Goal: Task Accomplishment & Management: Manage account settings

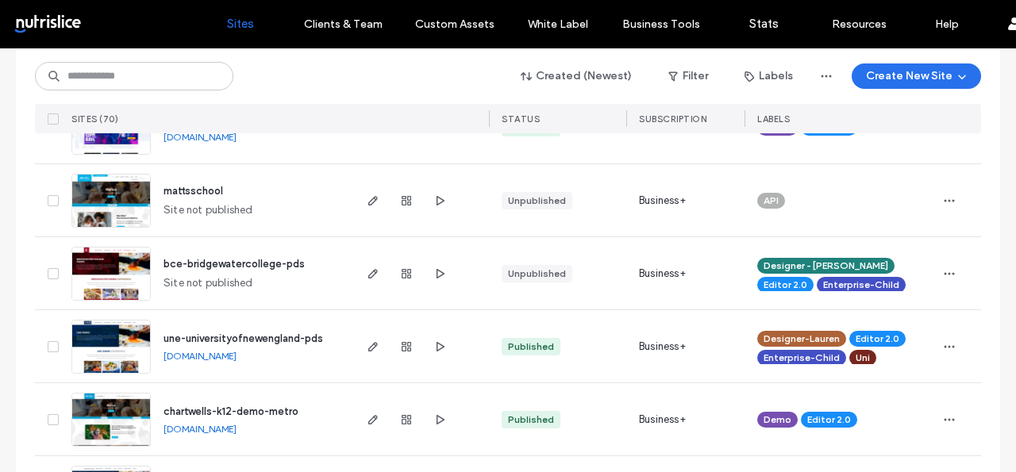
scroll to position [947, 0]
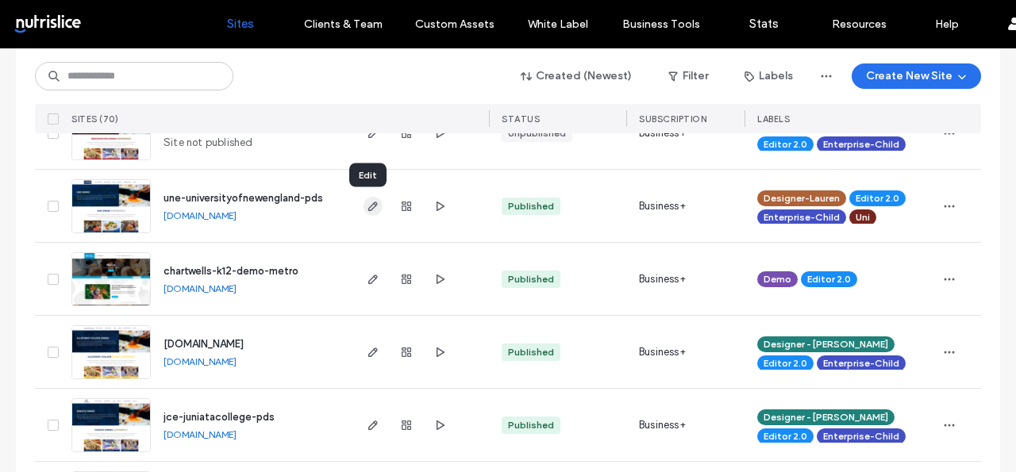
click at [369, 203] on use "button" at bounding box center [373, 207] width 10 height 10
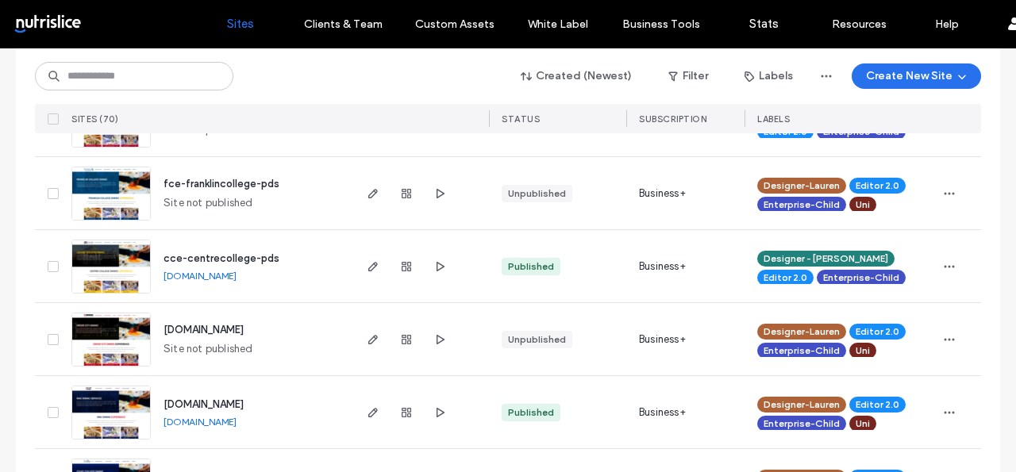
scroll to position [1342, 0]
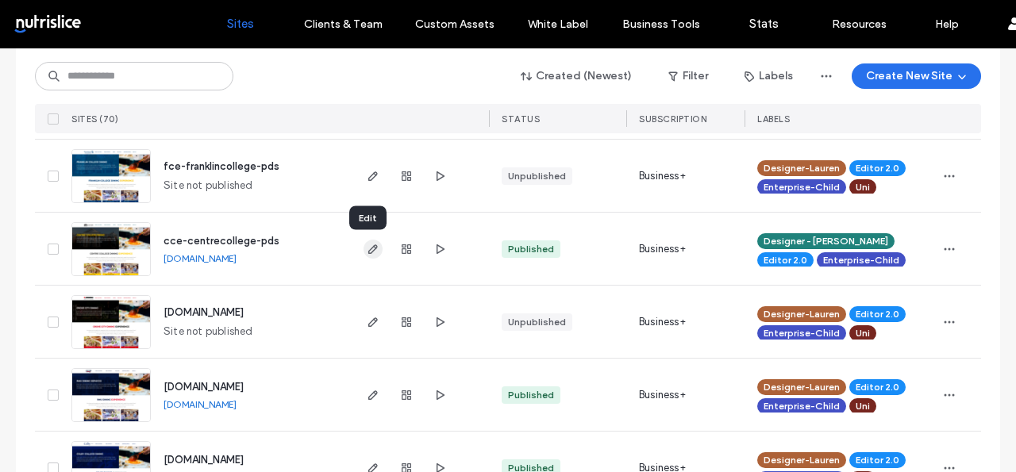
click at [367, 246] on icon "button" at bounding box center [373, 249] width 13 height 13
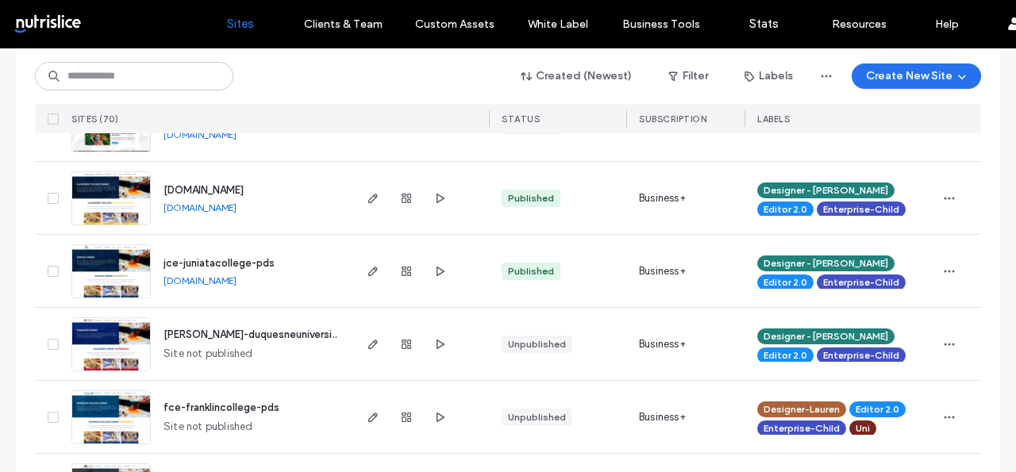
scroll to position [960, 0]
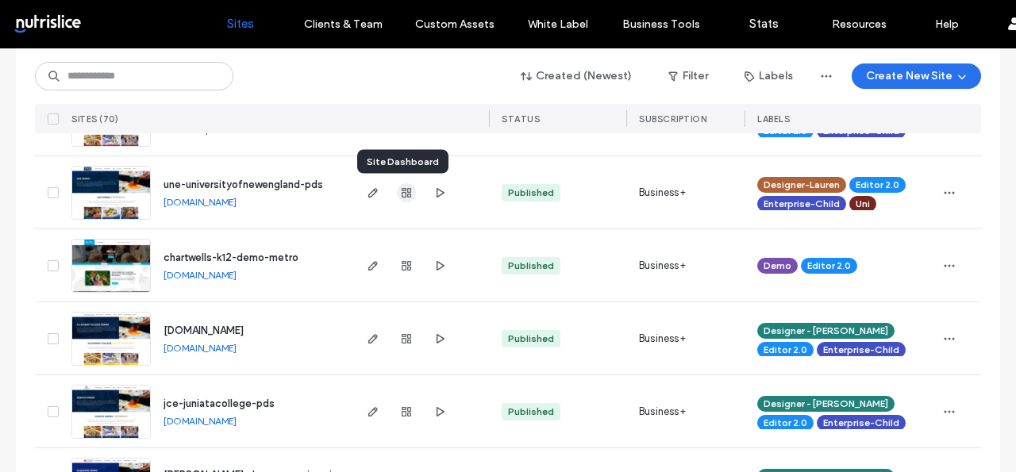
click at [400, 195] on icon "button" at bounding box center [406, 193] width 13 height 13
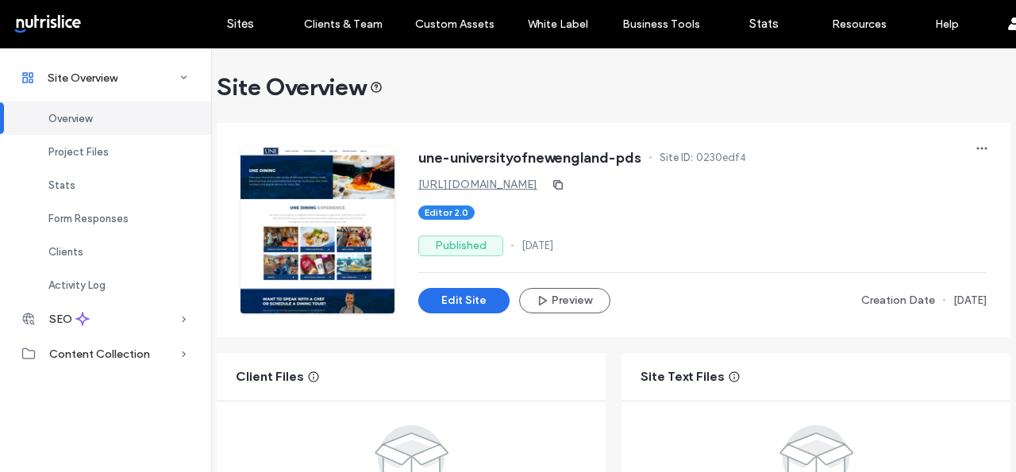
scroll to position [16, 0]
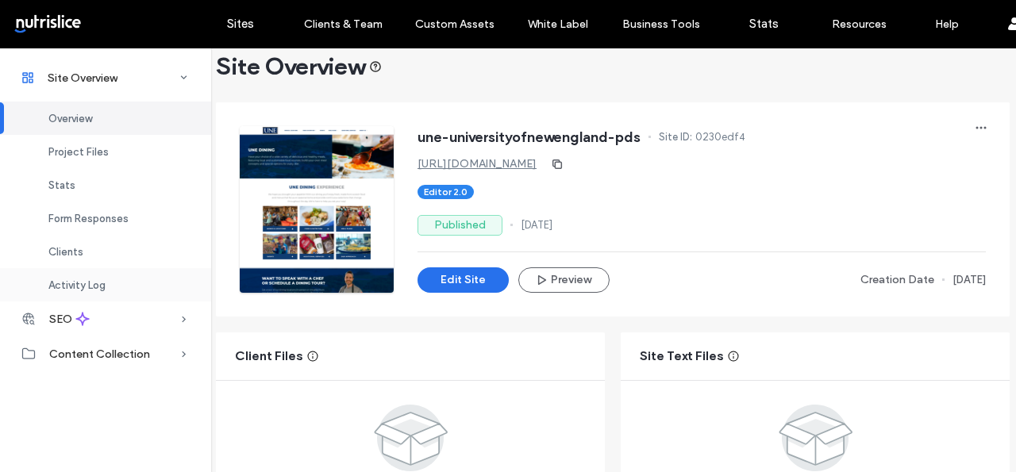
click at [94, 280] on span "Activity Log" at bounding box center [76, 286] width 57 height 12
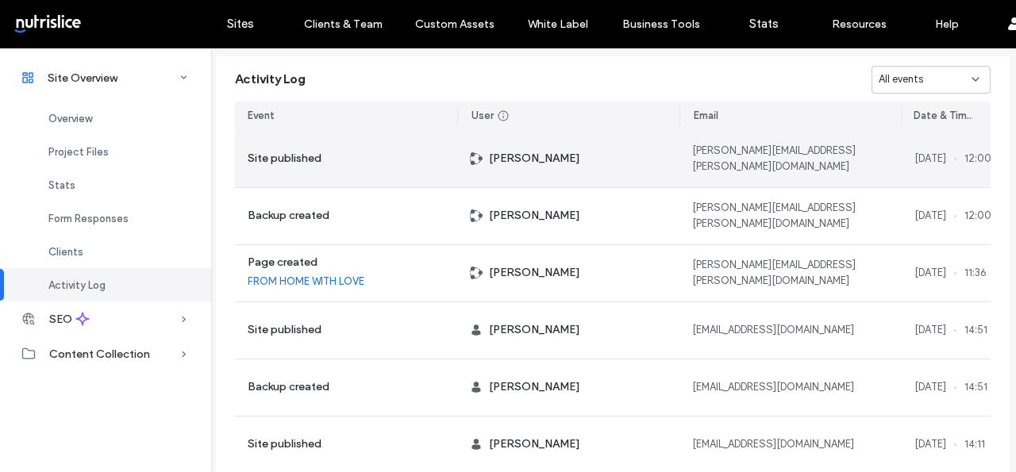
scroll to position [1651, 19]
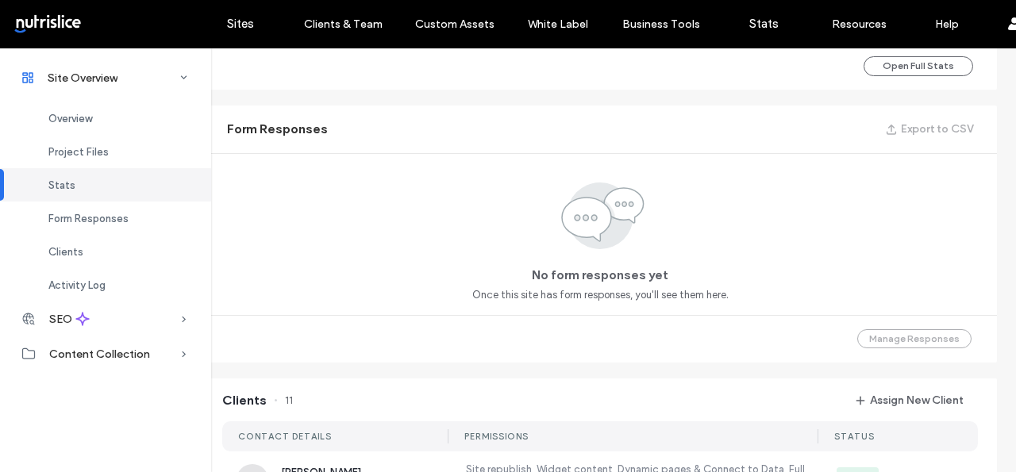
scroll to position [147, 19]
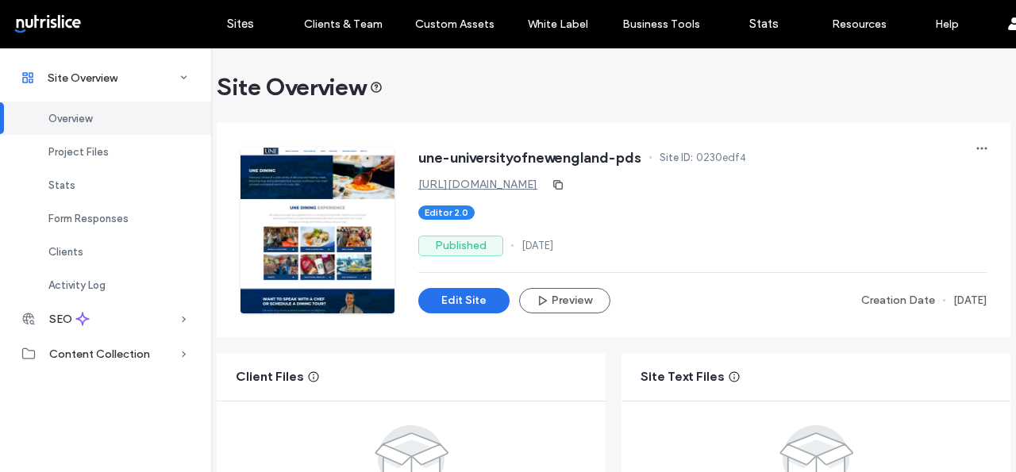
click at [47, 21] on div at bounding box center [102, 23] width 180 height 25
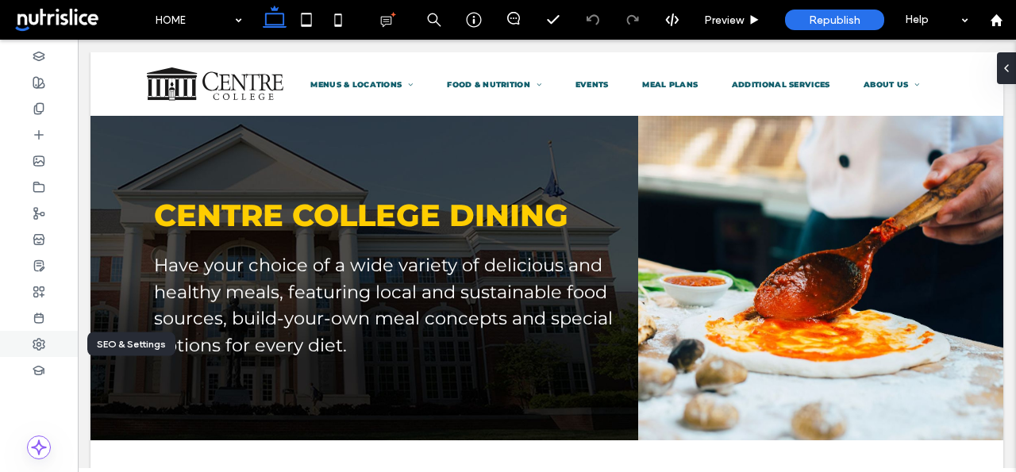
click at [41, 343] on icon at bounding box center [39, 344] width 13 height 13
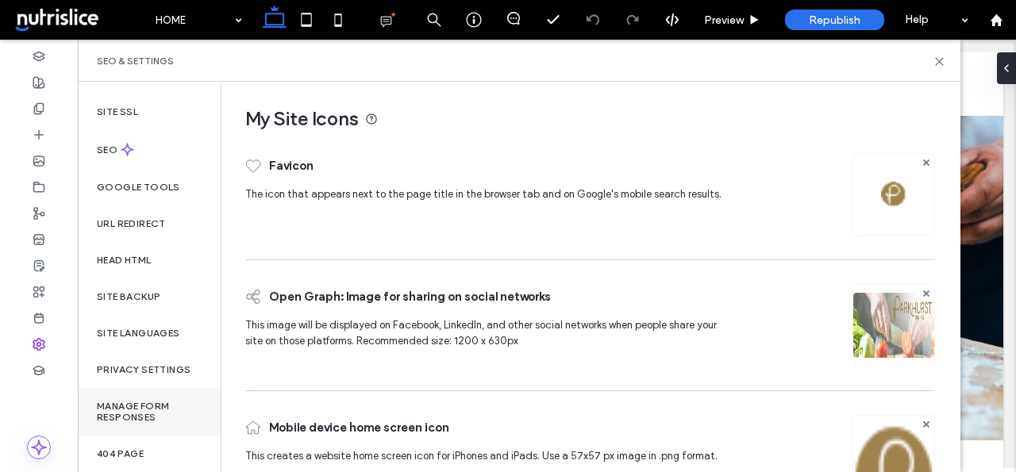
scroll to position [59, 0]
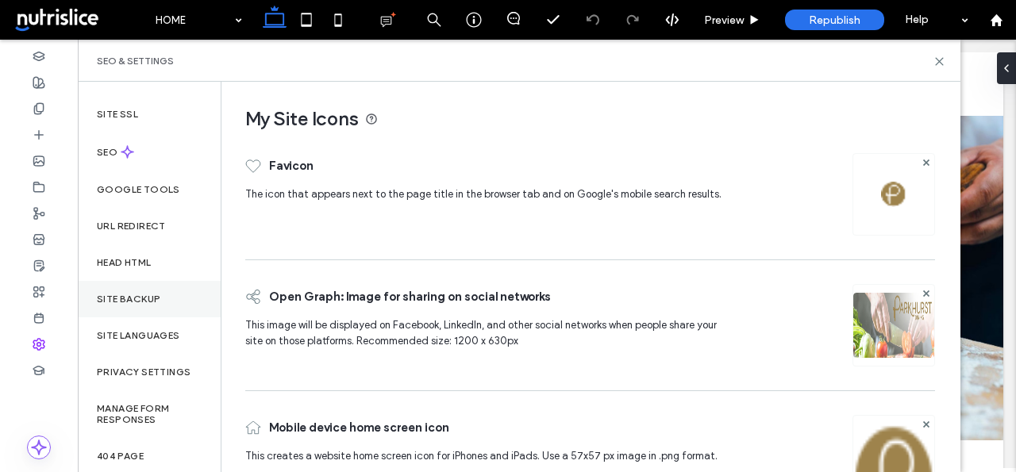
click at [138, 284] on div "Site Backup" at bounding box center [149, 299] width 143 height 37
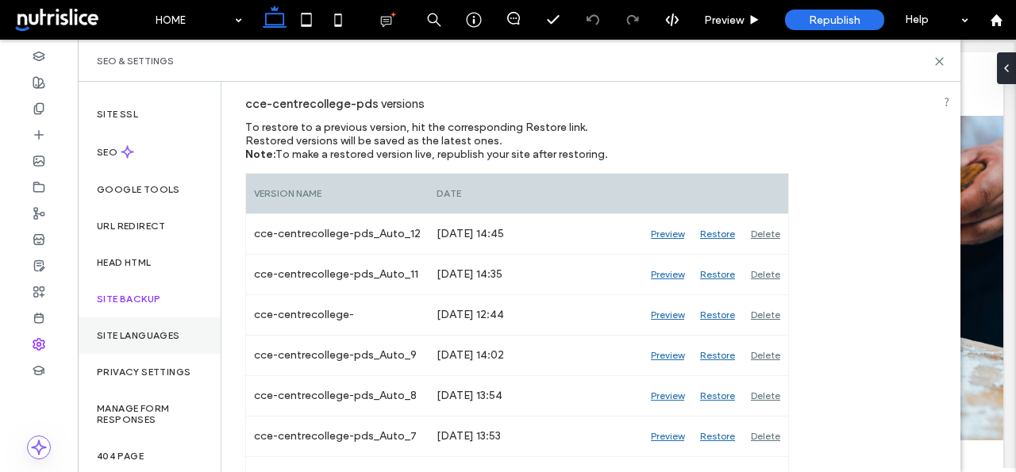
scroll to position [0, 0]
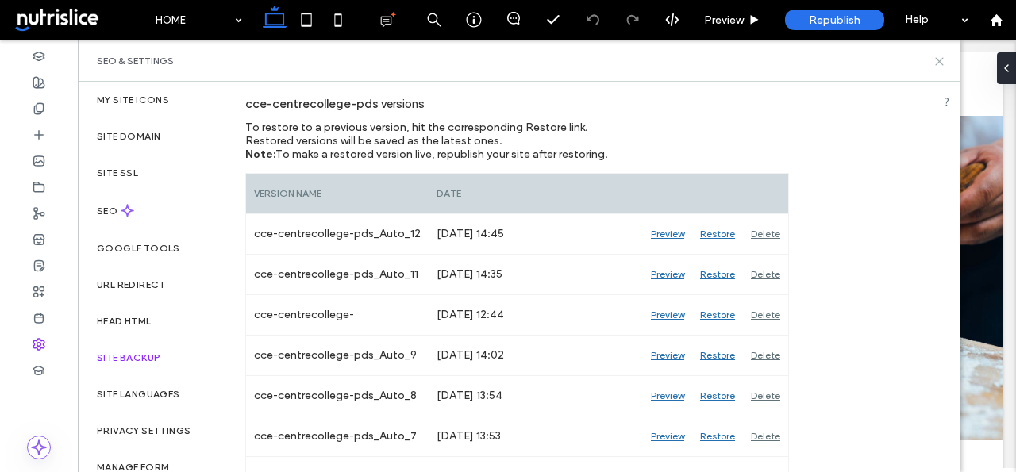
click at [942, 60] on icon at bounding box center [940, 62] width 12 height 12
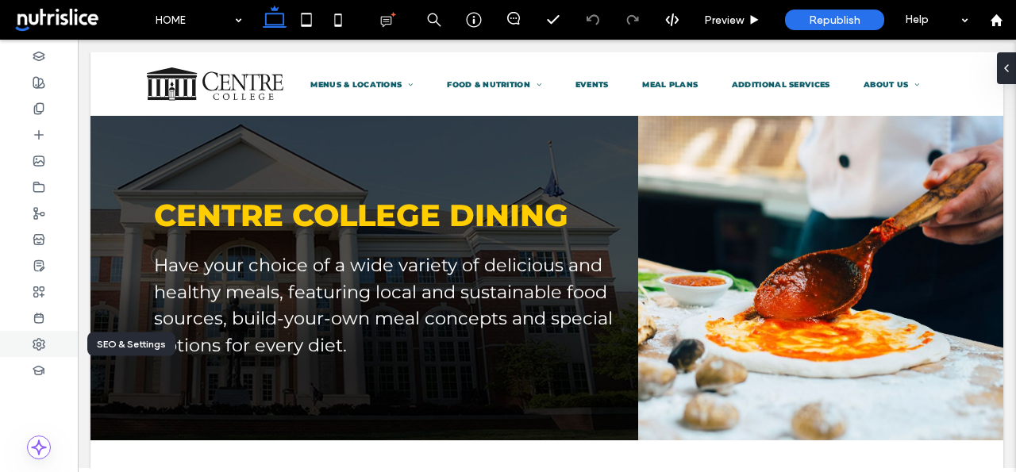
click at [35, 338] on icon at bounding box center [39, 344] width 13 height 13
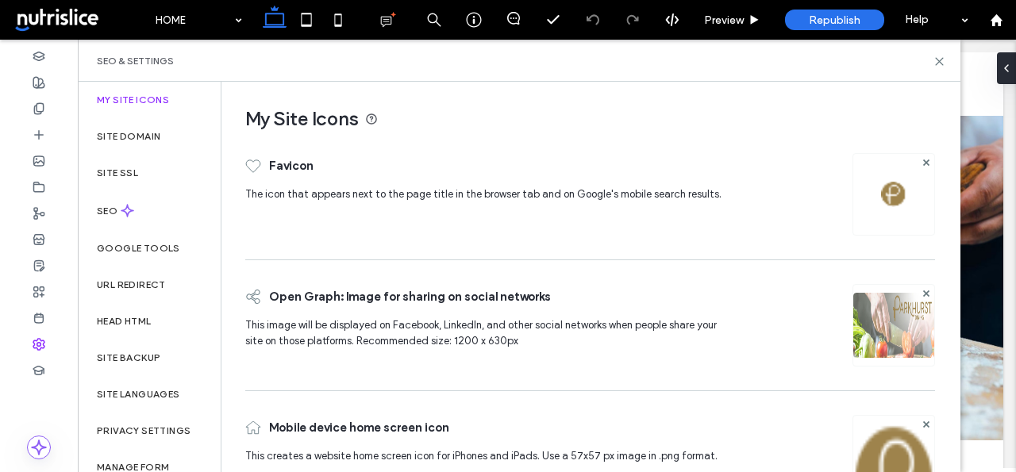
click at [938, 51] on div "SEO & Settings" at bounding box center [519, 61] width 883 height 42
click at [940, 60] on use at bounding box center [939, 61] width 7 height 7
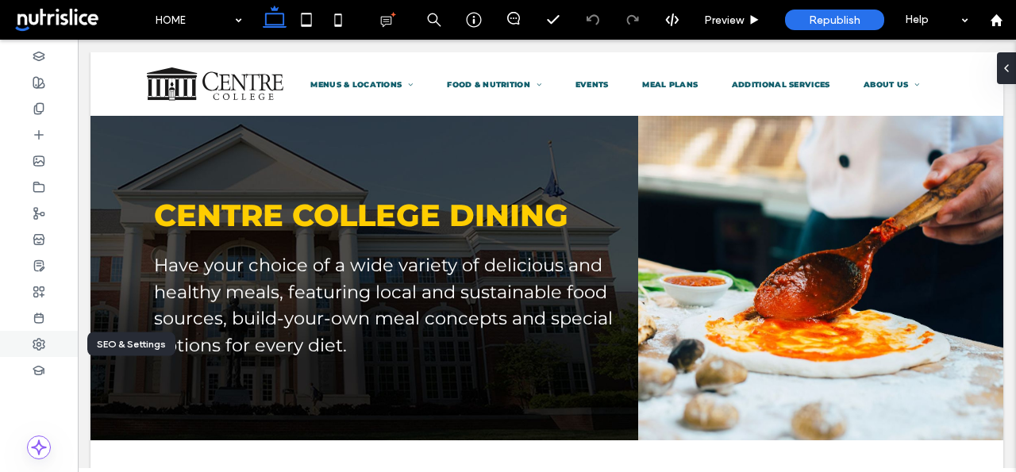
click at [43, 332] on div at bounding box center [39, 344] width 78 height 26
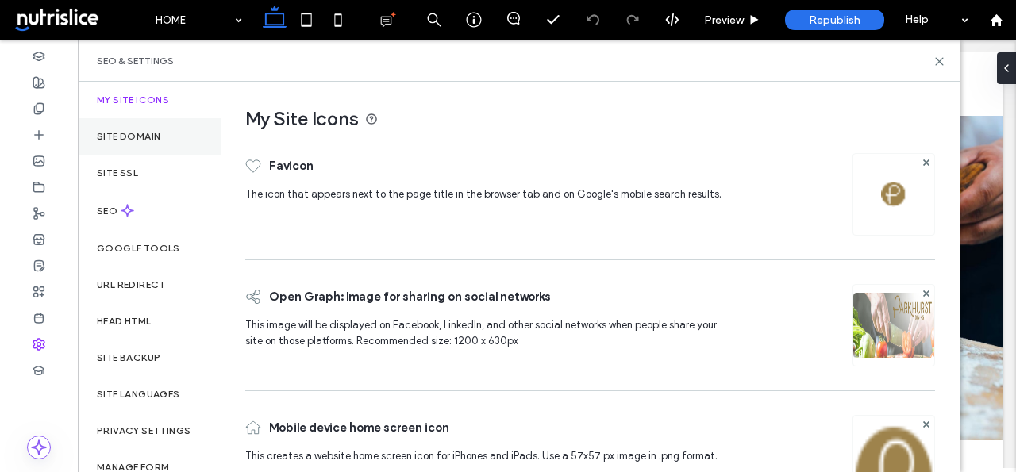
click at [114, 144] on div "Site Domain" at bounding box center [149, 136] width 143 height 37
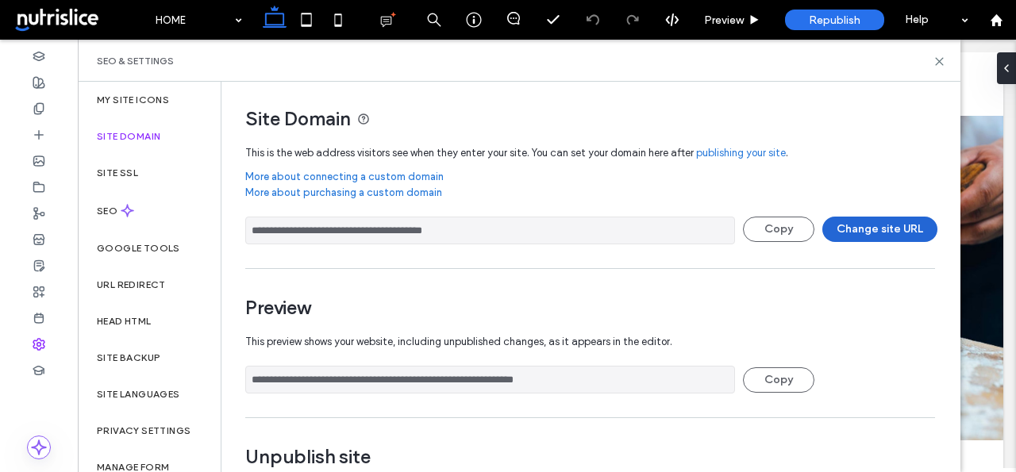
click at [890, 234] on button "Change site URL" at bounding box center [880, 229] width 115 height 25
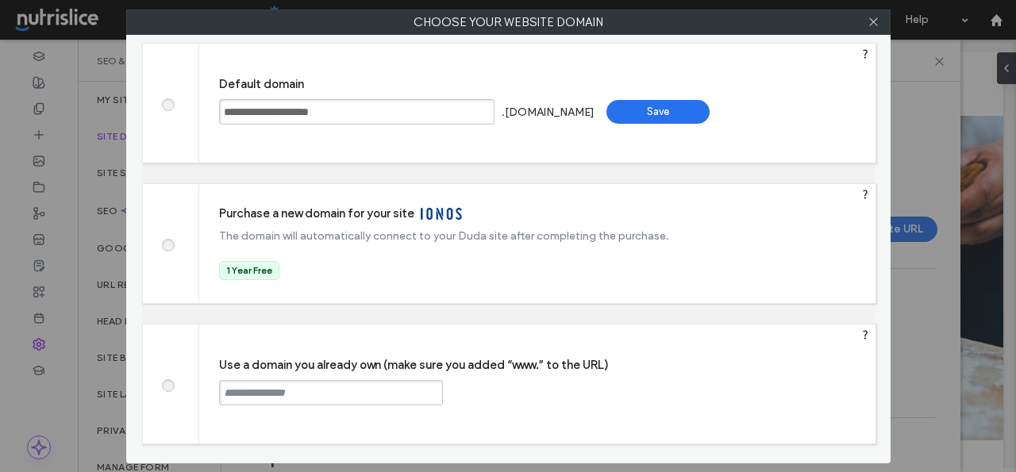
click at [168, 386] on span at bounding box center [168, 384] width 0 height 12
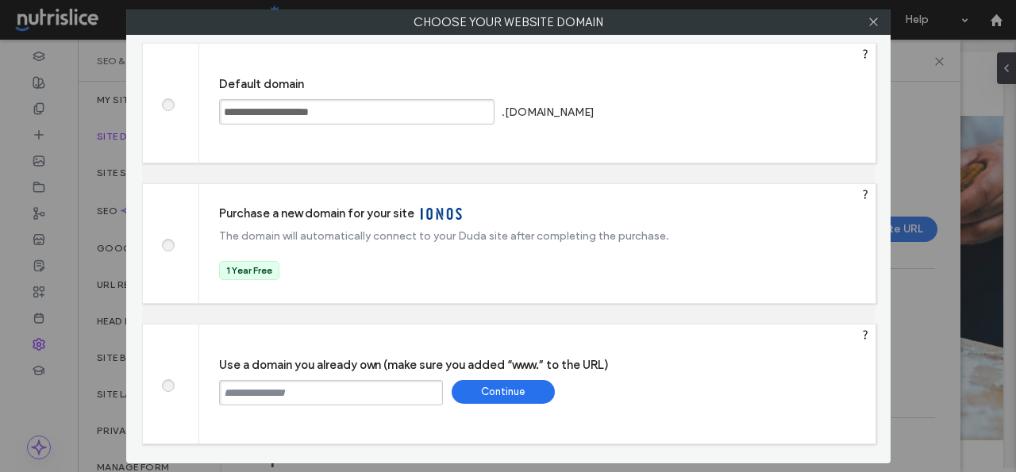
click at [254, 386] on input "text" at bounding box center [331, 392] width 224 height 25
paste input "**********"
type input "**********"
click at [496, 389] on div "Continue" at bounding box center [503, 392] width 103 height 24
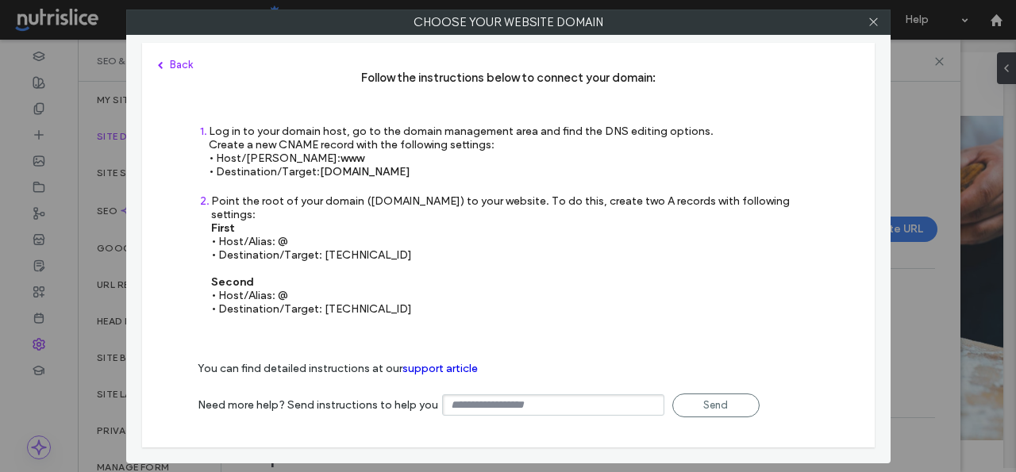
type input "**********"
click at [877, 21] on icon at bounding box center [874, 22] width 12 height 12
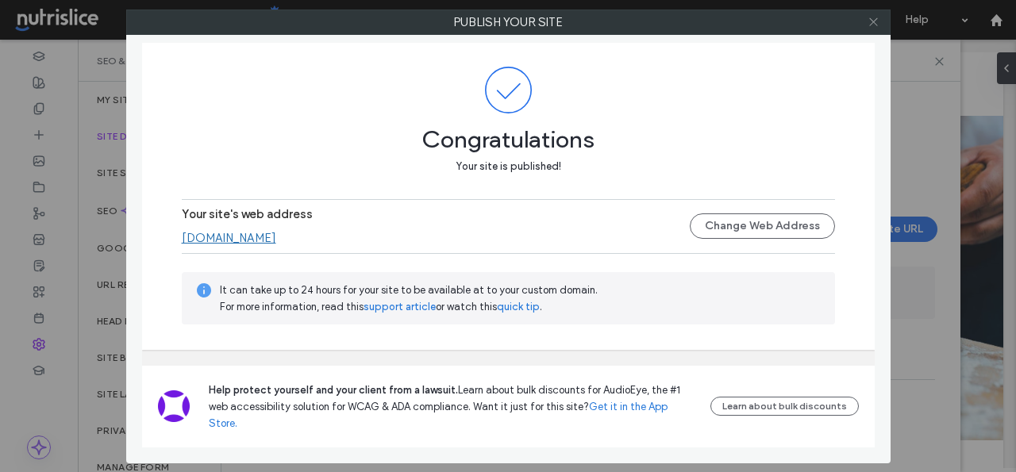
click at [873, 21] on use at bounding box center [874, 22] width 8 height 8
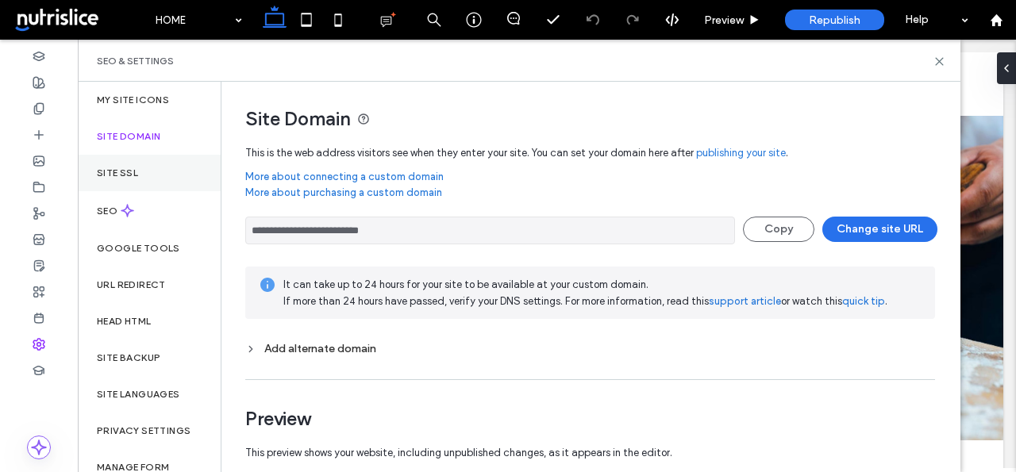
click at [121, 179] on div "Site SSL" at bounding box center [149, 173] width 143 height 37
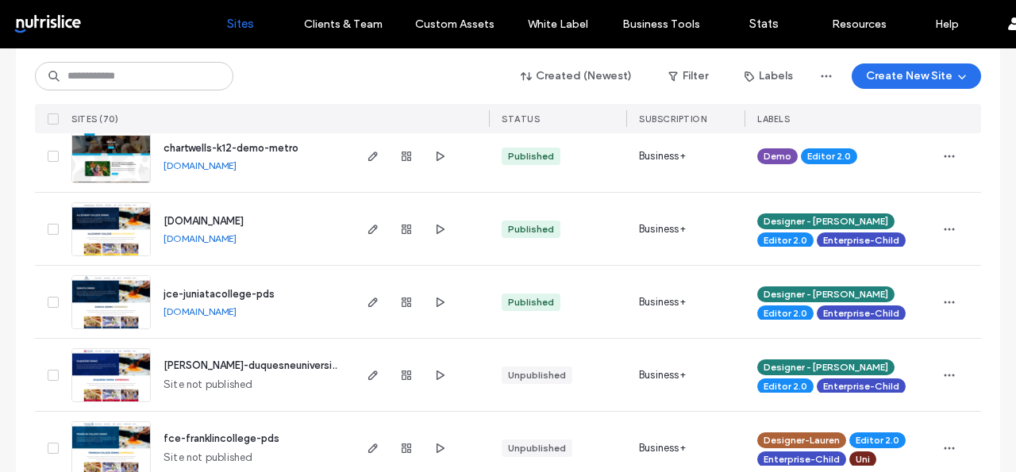
scroll to position [1074, 0]
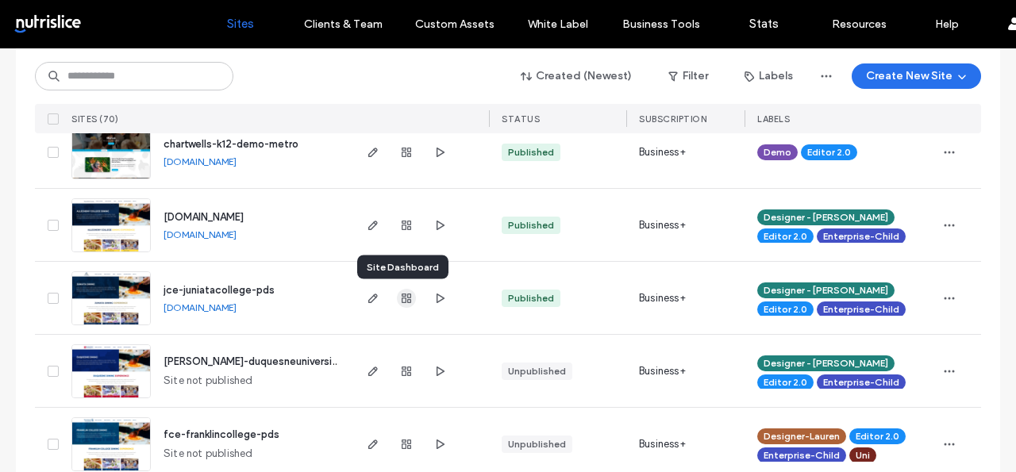
click at [403, 296] on icon "button" at bounding box center [406, 298] width 13 height 13
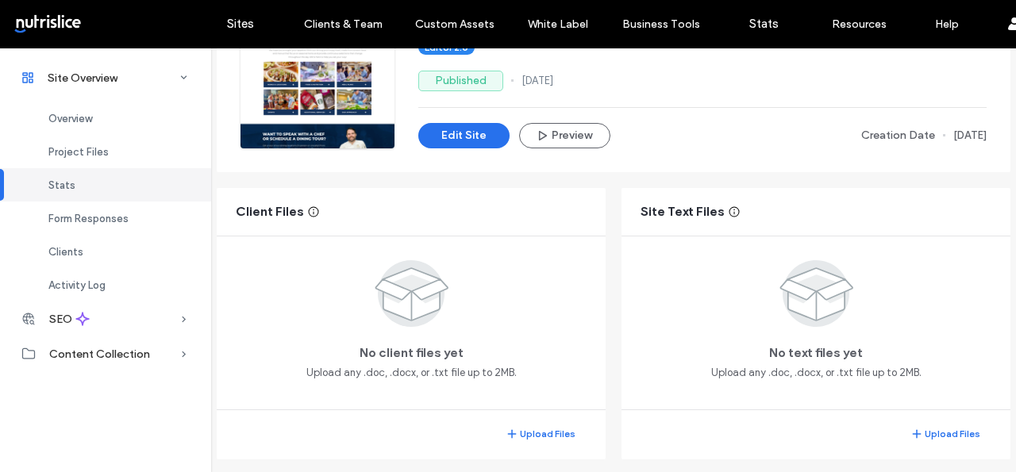
scroll to position [14, 0]
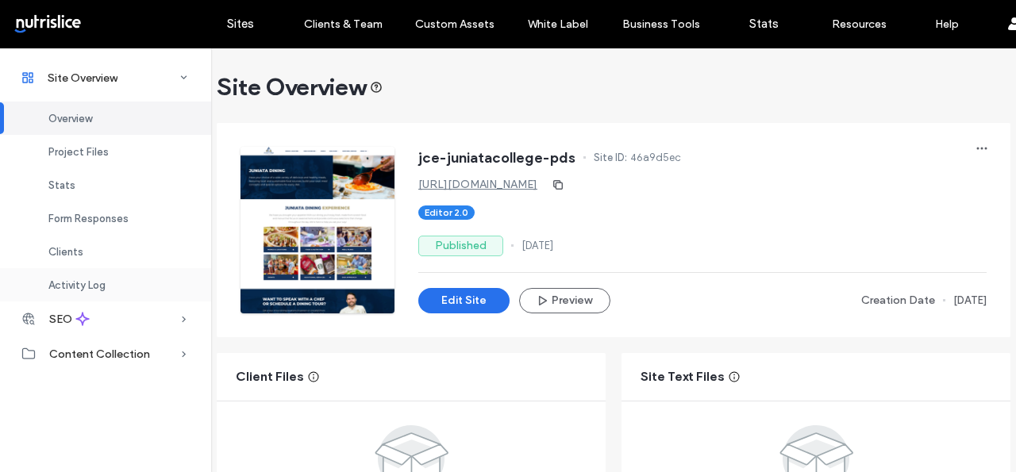
click at [97, 276] on div "Activity Log" at bounding box center [105, 284] width 211 height 33
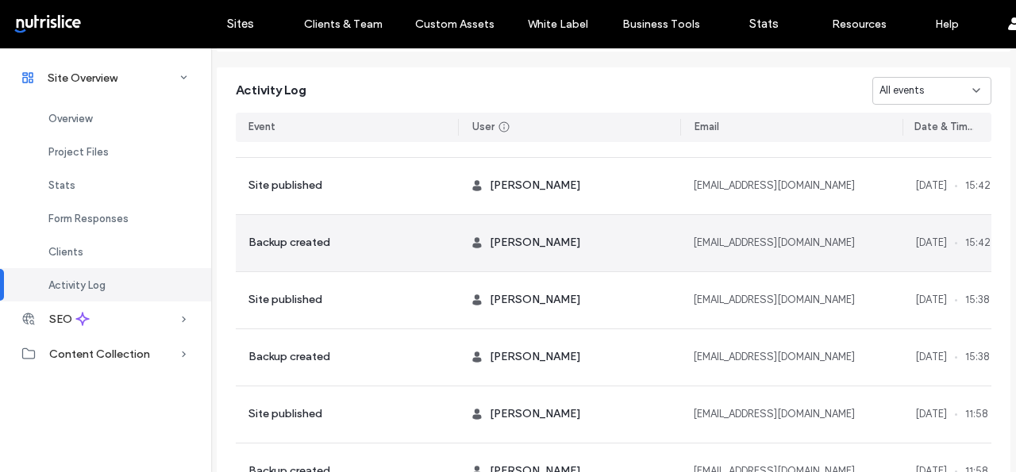
scroll to position [270, 0]
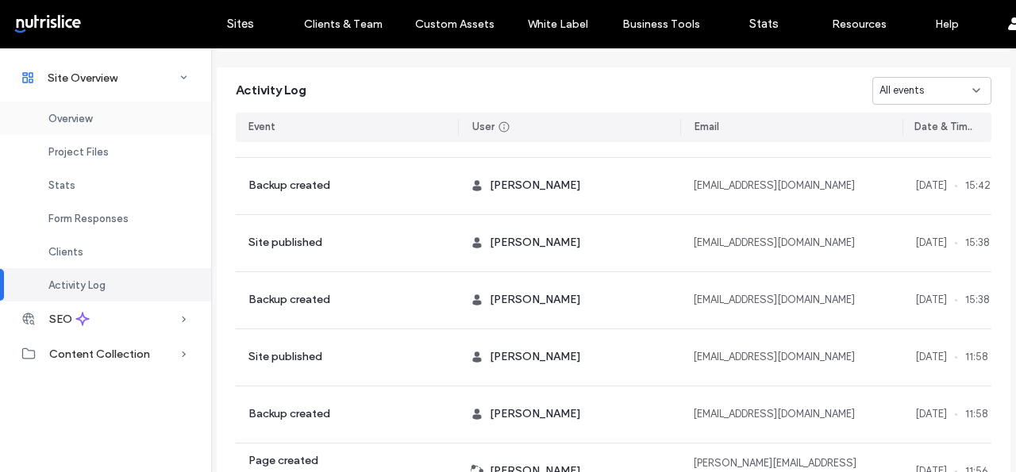
click at [79, 114] on span "Overview" at bounding box center [70, 119] width 44 height 12
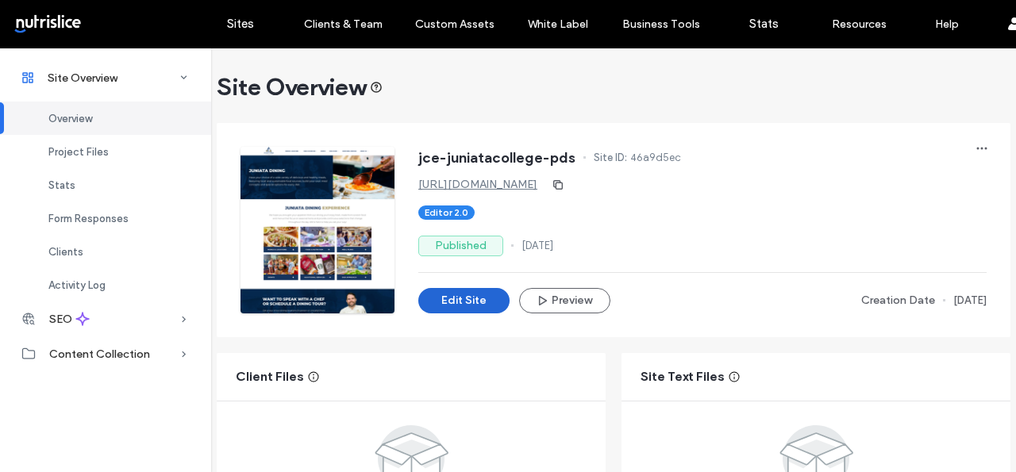
click at [451, 296] on button "Edit Site" at bounding box center [463, 300] width 91 height 25
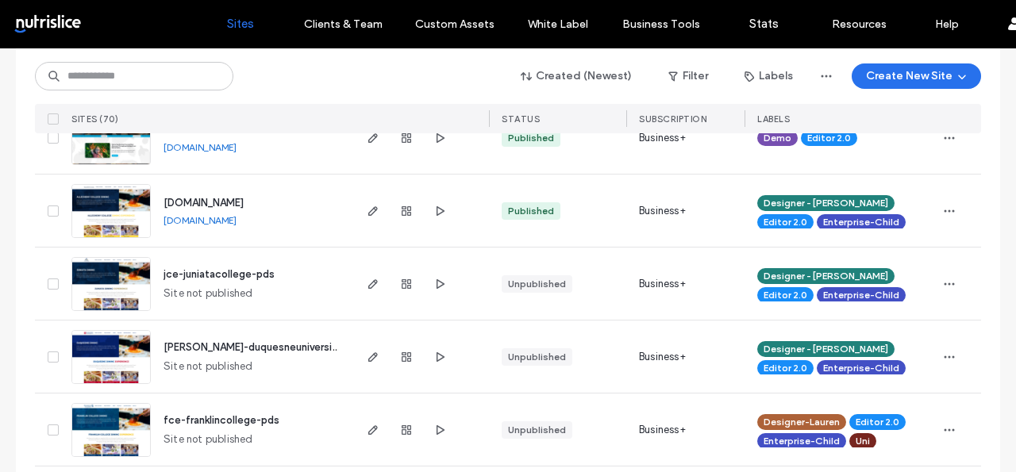
scroll to position [1089, 0]
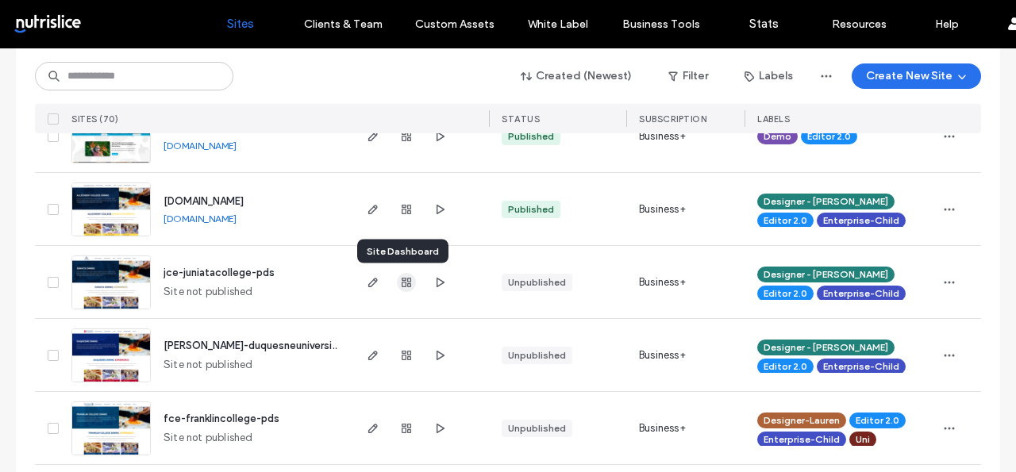
click at [401, 283] on icon "button" at bounding box center [406, 282] width 13 height 13
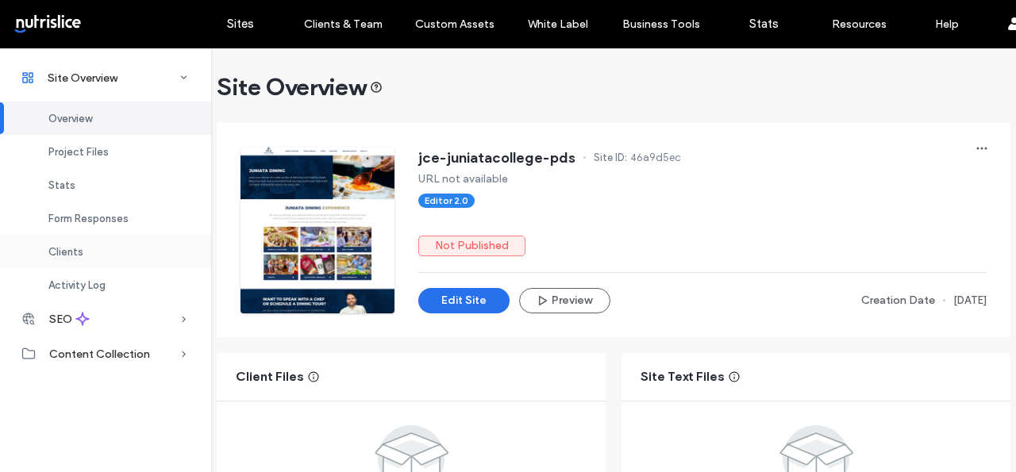
click at [73, 247] on span "Clients" at bounding box center [65, 252] width 35 height 12
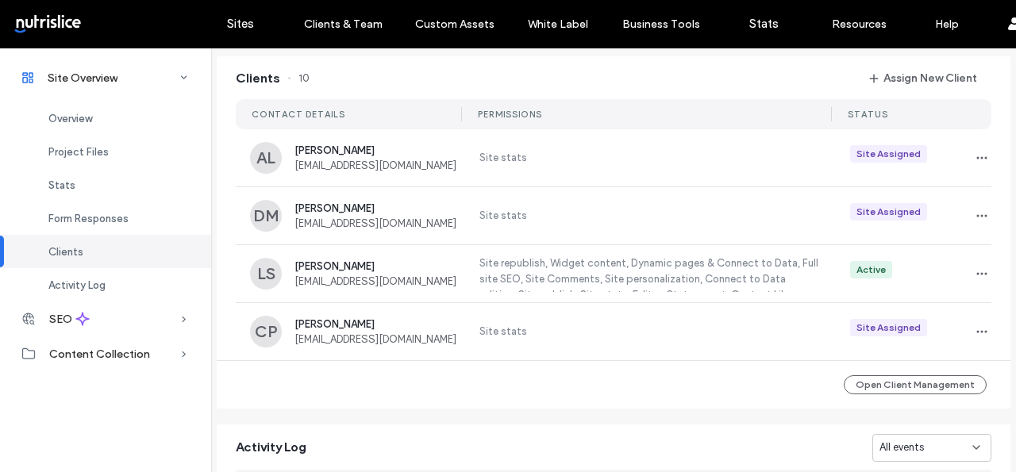
scroll to position [1282, 0]
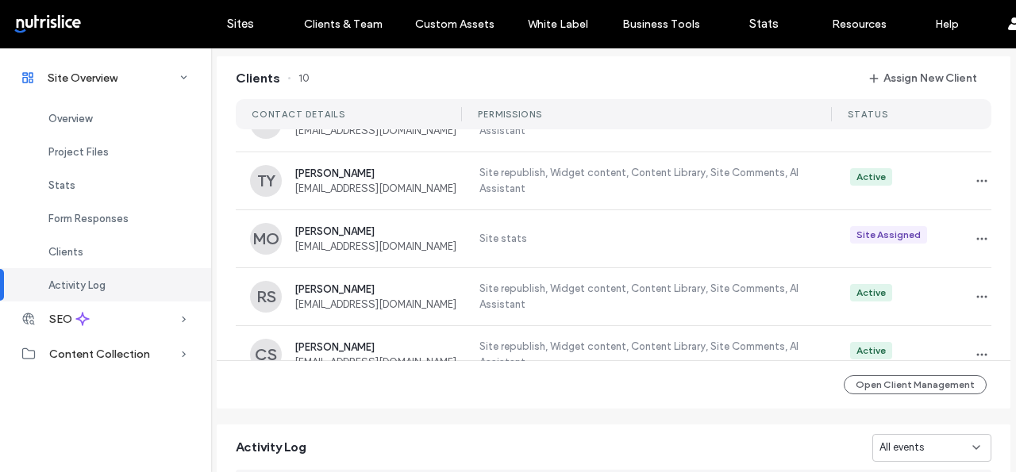
scroll to position [348, 0]
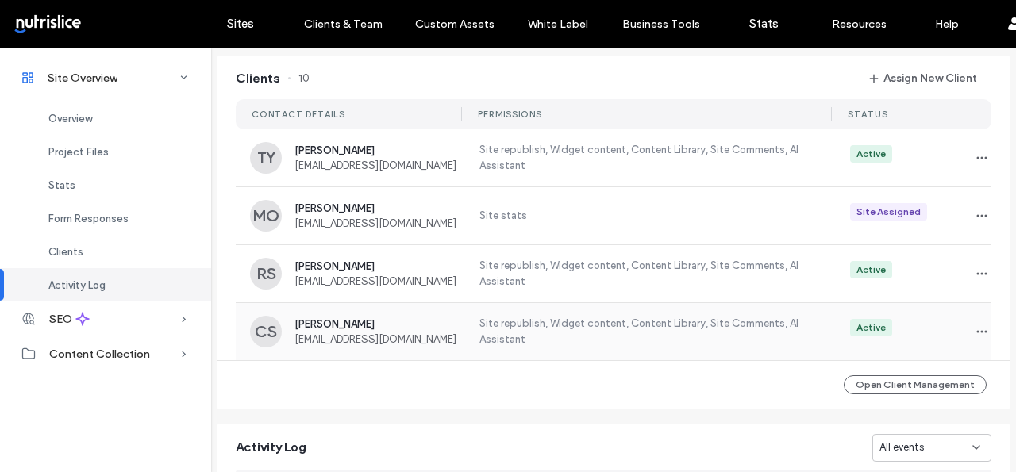
click at [604, 328] on label "Site republish, Widget content, Content Library, Site Comments, AI Assistant" at bounding box center [648, 332] width 343 height 32
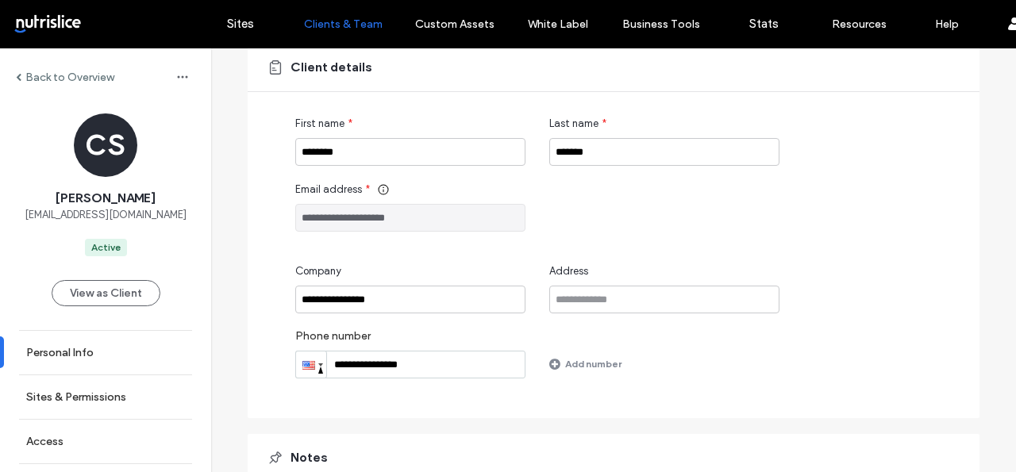
scroll to position [267, 0]
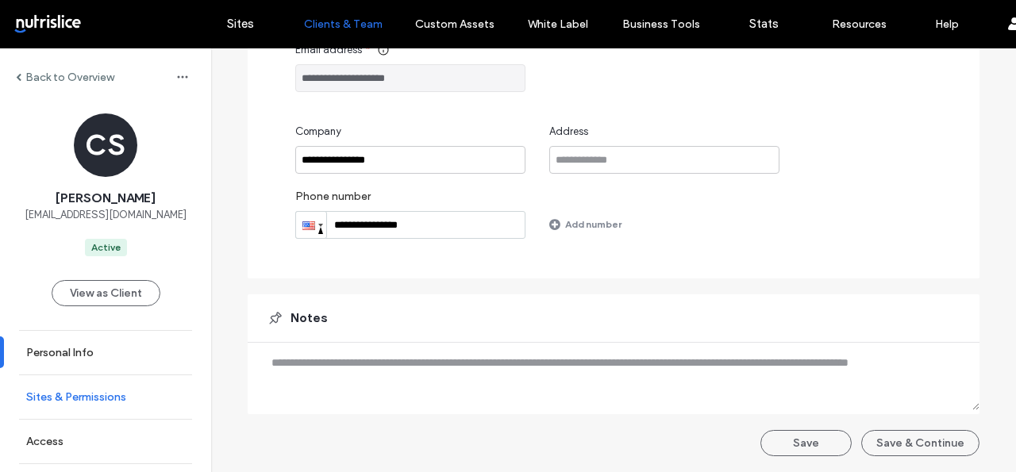
click at [101, 392] on label "Sites & Permissions" at bounding box center [76, 397] width 100 height 13
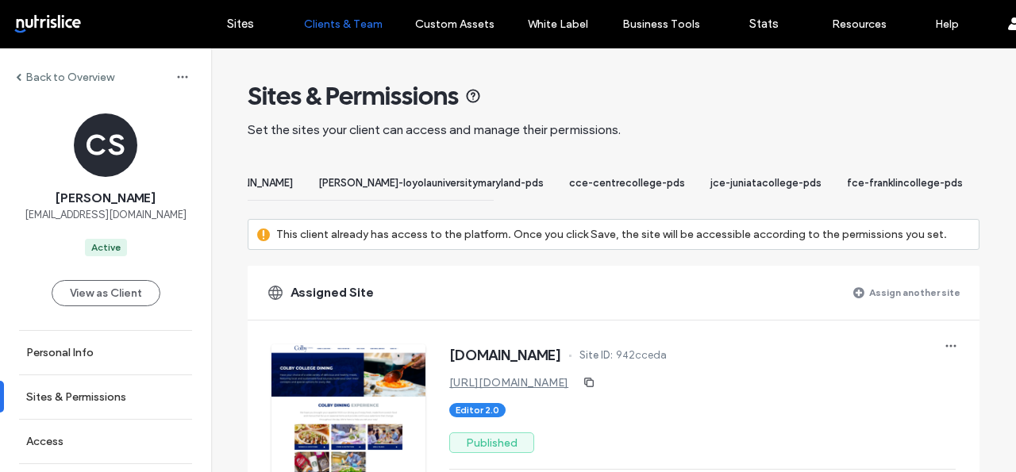
scroll to position [0, 499]
click at [771, 188] on span "jce-juniatacollege-pds" at bounding box center [753, 183] width 111 height 12
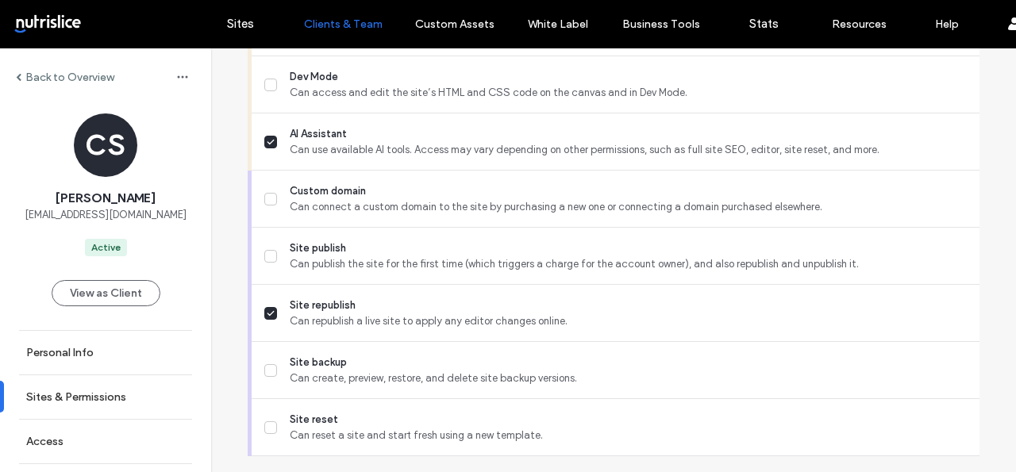
scroll to position [1636, 0]
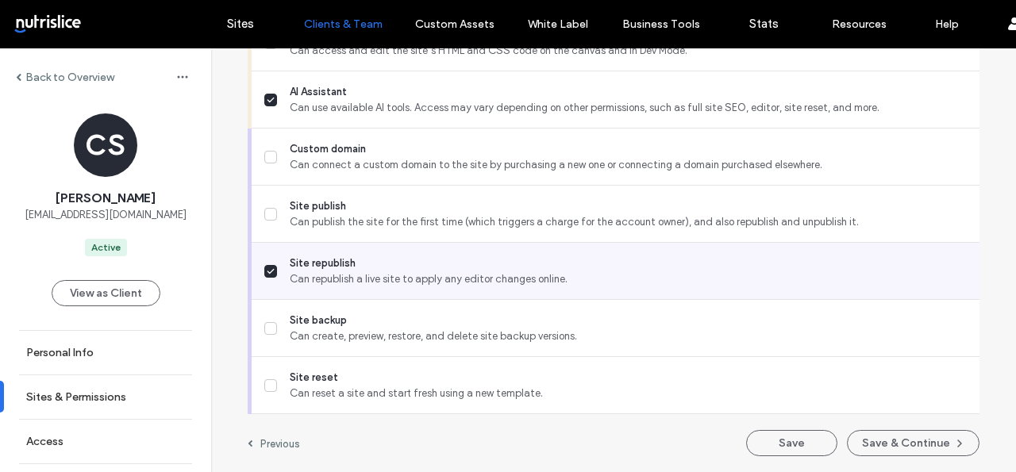
click at [455, 269] on span "Site republish" at bounding box center [628, 264] width 677 height 16
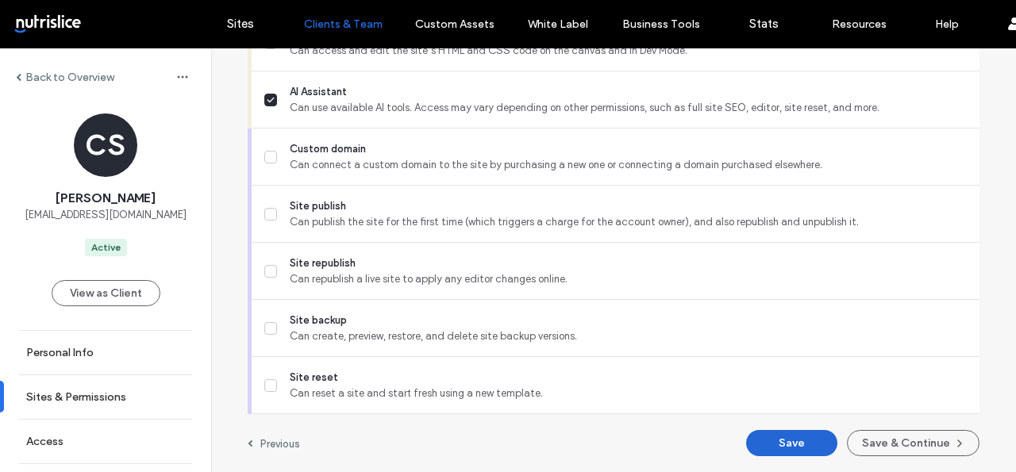
click at [768, 441] on button "Save" at bounding box center [791, 443] width 91 height 26
click at [29, 82] on label "Back to Overview" at bounding box center [69, 77] width 89 height 13
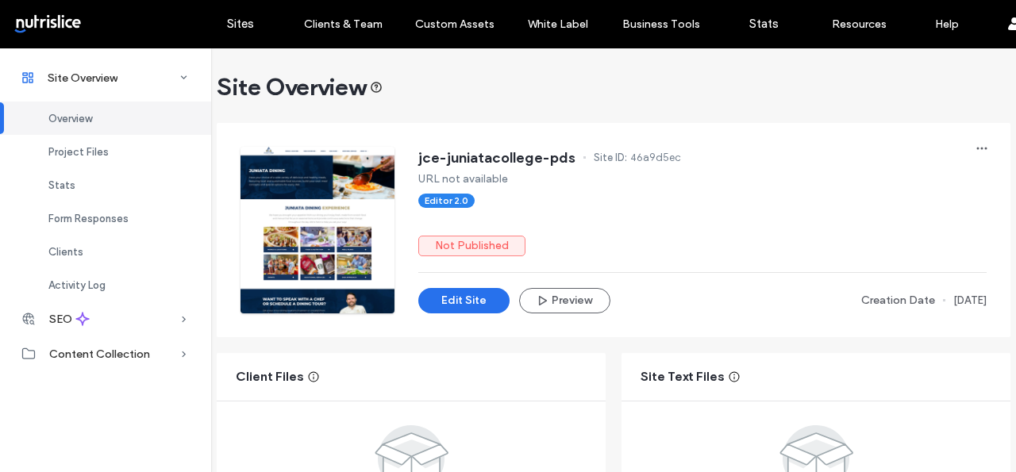
scroll to position [1, 0]
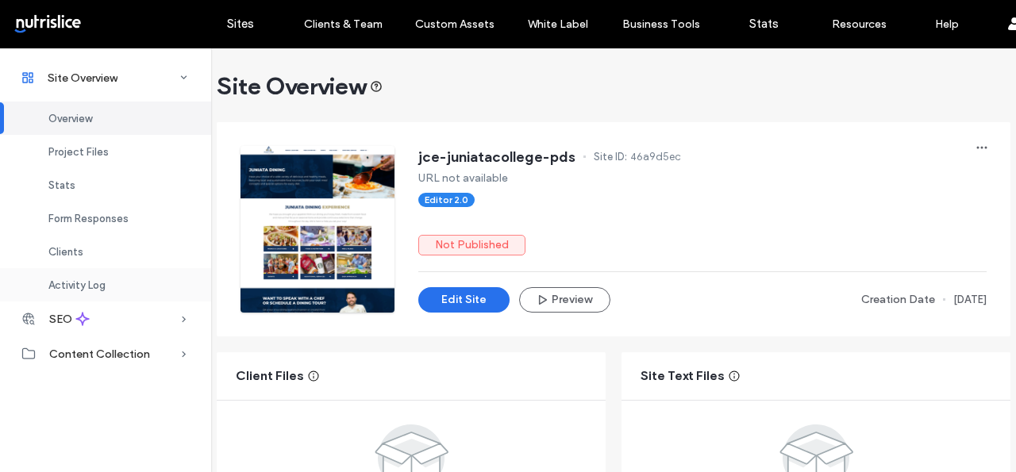
click at [101, 275] on div "Activity Log" at bounding box center [105, 284] width 211 height 33
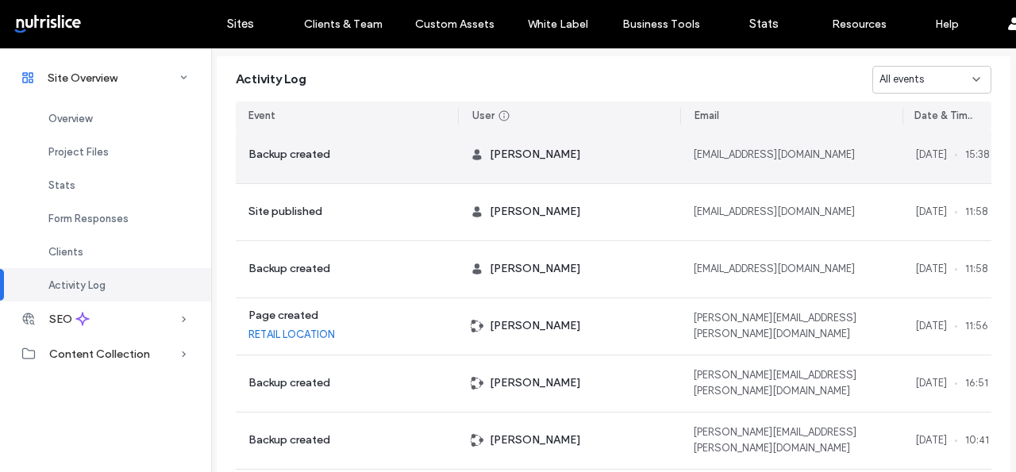
scroll to position [463, 0]
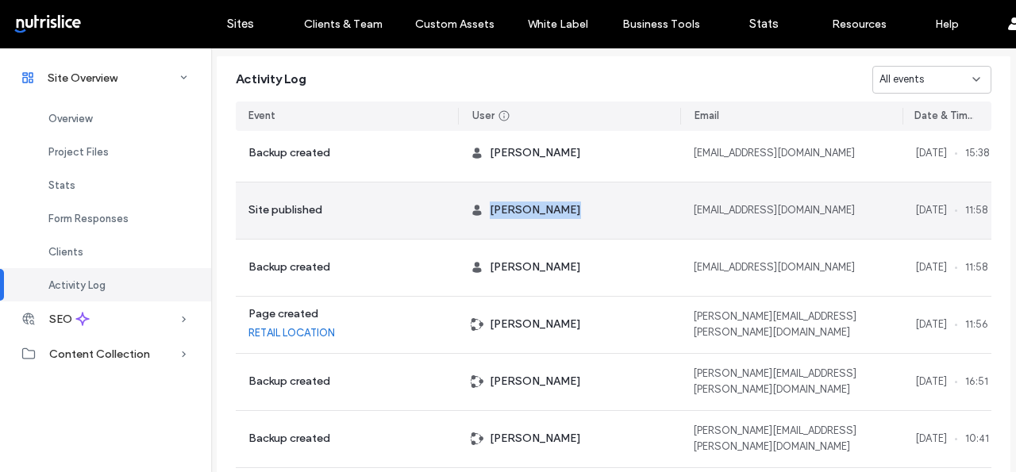
drag, startPoint x: 562, startPoint y: 207, endPoint x: 480, endPoint y: 206, distance: 82.6
click at [480, 206] on div "Lindsay Scalf" at bounding box center [569, 211] width 222 height 56
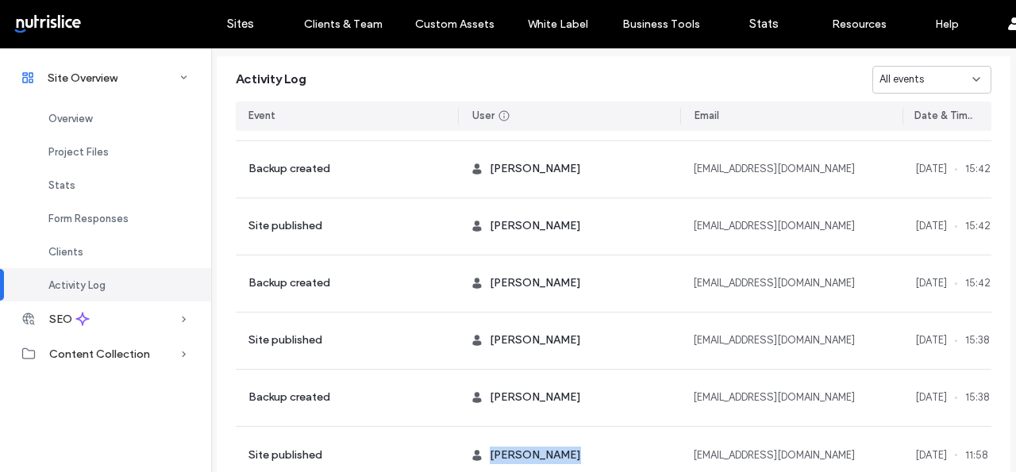
scroll to position [0, 0]
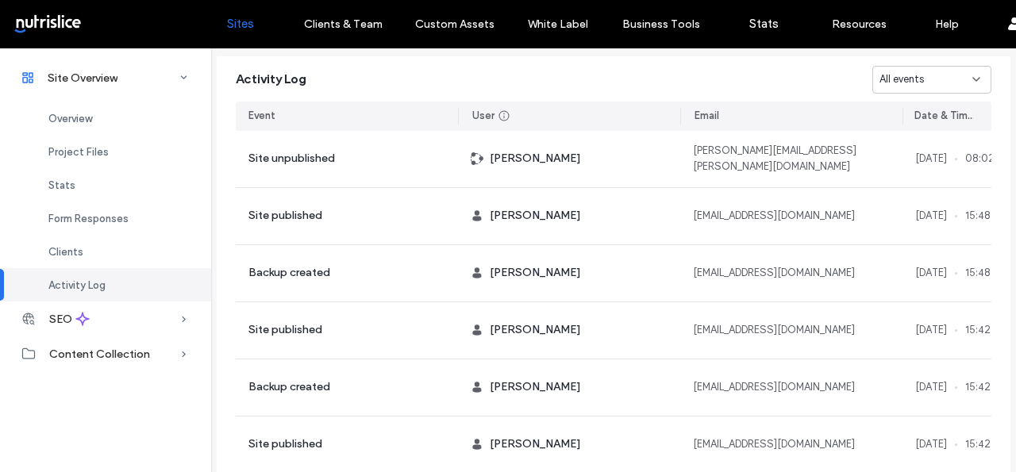
click at [230, 21] on label "Sites" at bounding box center [240, 24] width 27 height 14
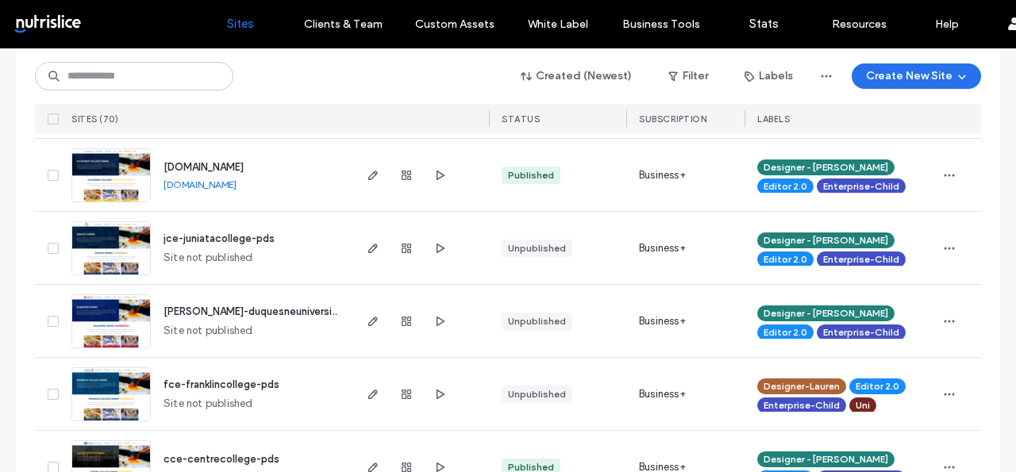
scroll to position [1056, 0]
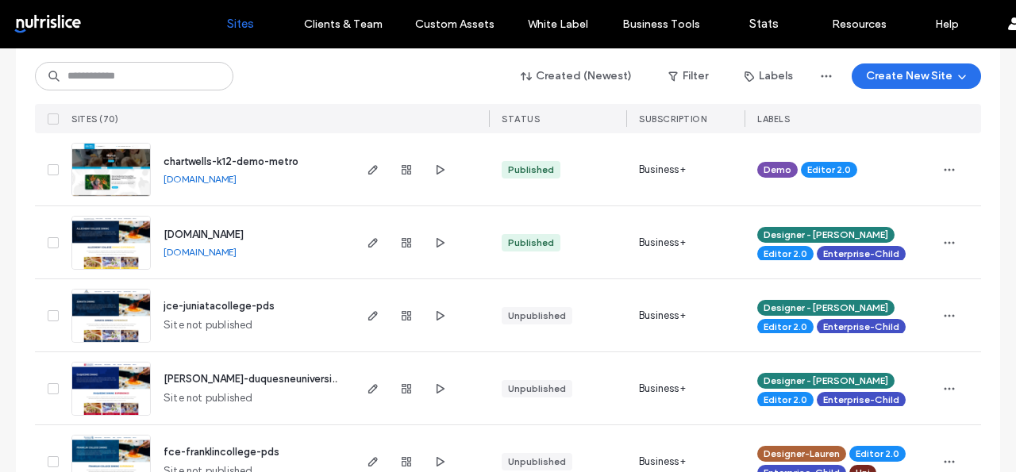
click at [411, 317] on div at bounding box center [407, 316] width 86 height 72
click at [403, 315] on use "button" at bounding box center [407, 316] width 10 height 10
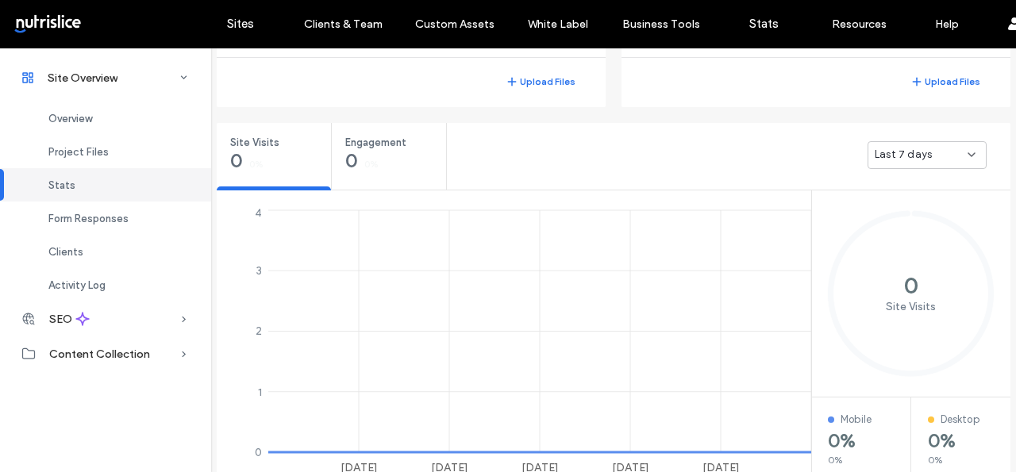
scroll to position [521, 0]
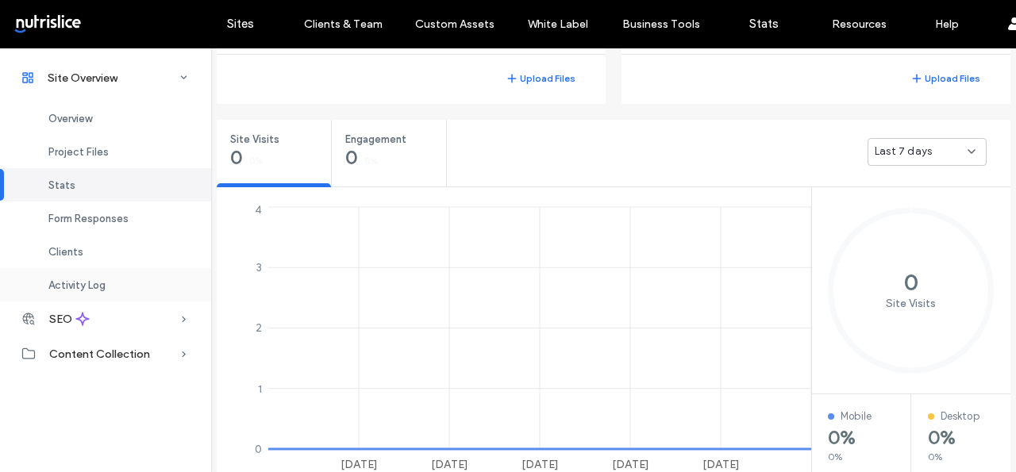
click at [112, 285] on div "Activity Log" at bounding box center [105, 284] width 211 height 33
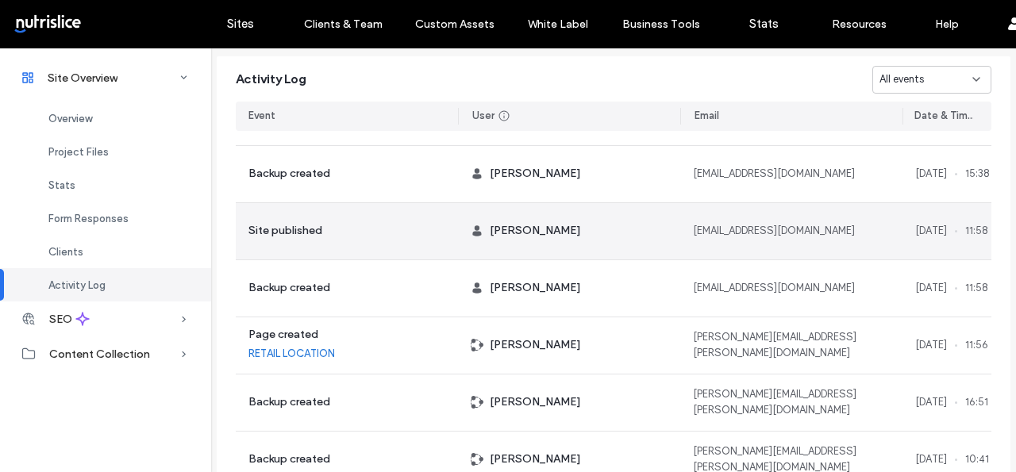
scroll to position [439, 0]
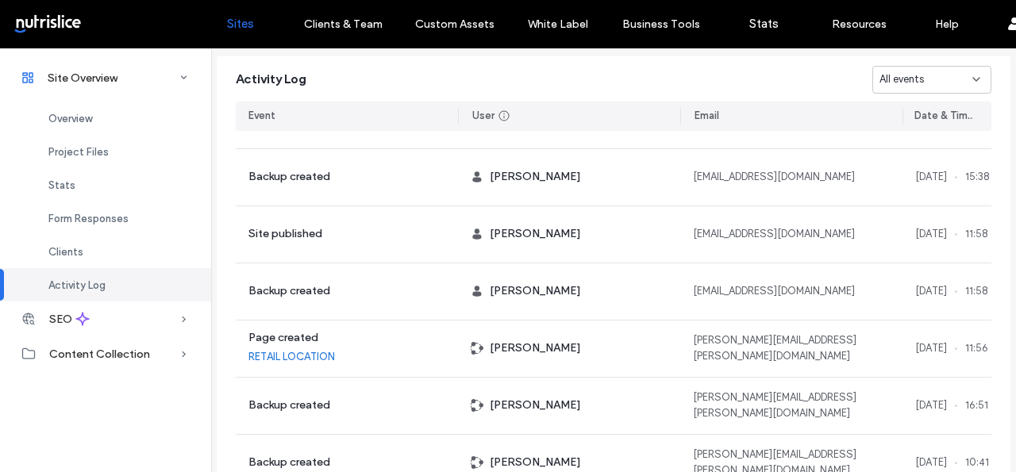
click at [249, 28] on label "Sites" at bounding box center [240, 24] width 27 height 14
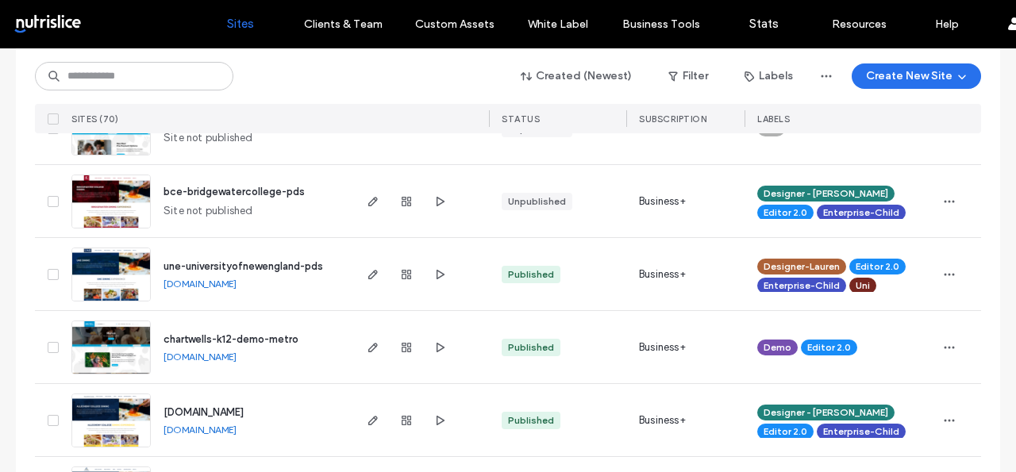
scroll to position [872, 0]
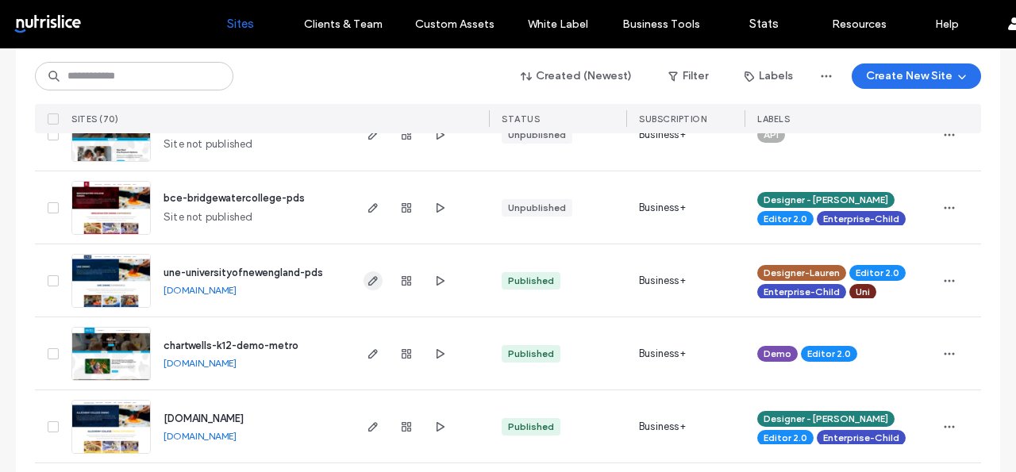
click at [371, 276] on icon "button" at bounding box center [373, 281] width 13 height 13
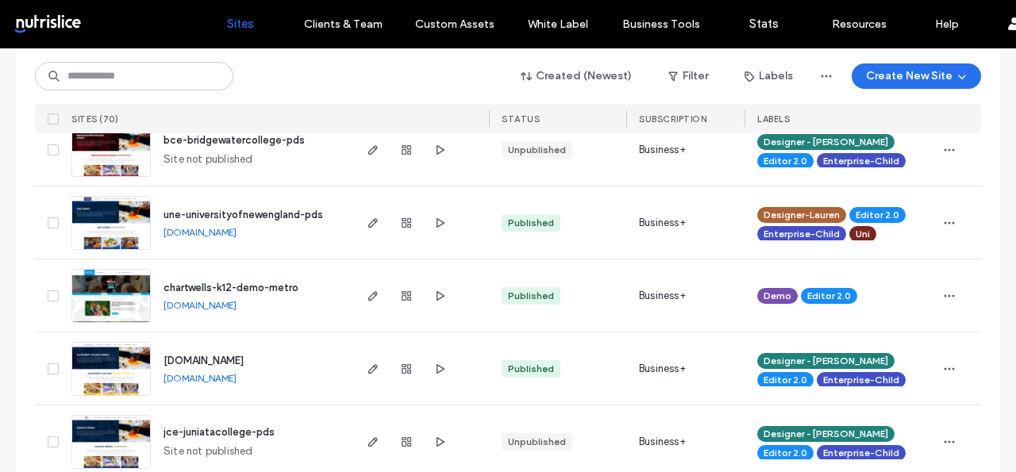
scroll to position [939, 0]
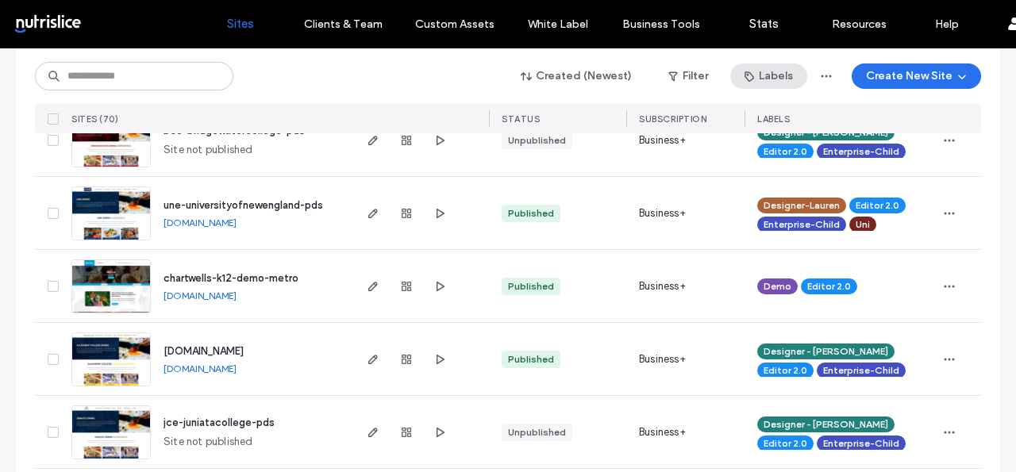
click at [762, 69] on button "Labels" at bounding box center [769, 76] width 77 height 25
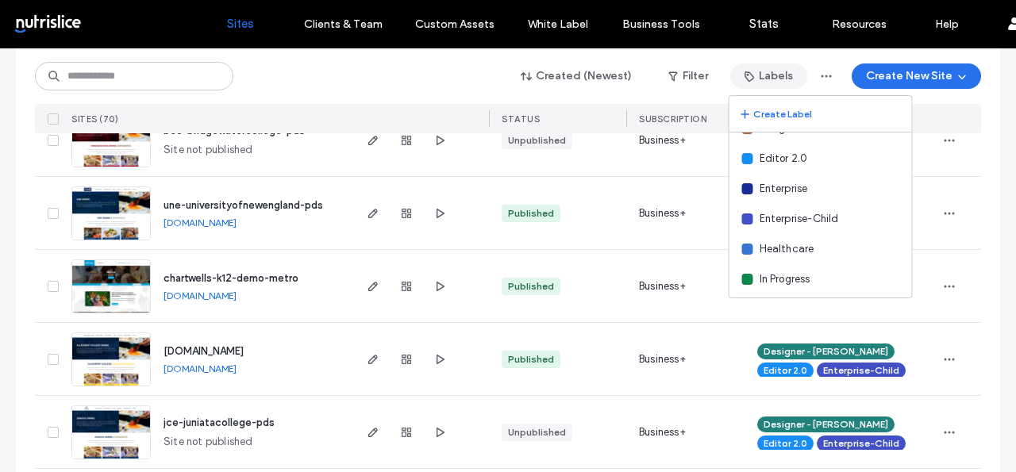
scroll to position [249, 0]
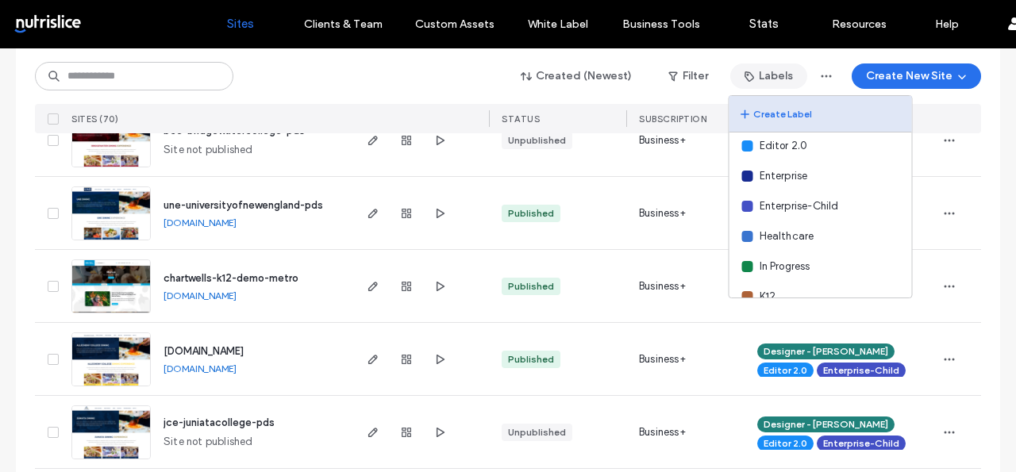
click at [792, 114] on button "Create Label" at bounding box center [821, 114] width 183 height 37
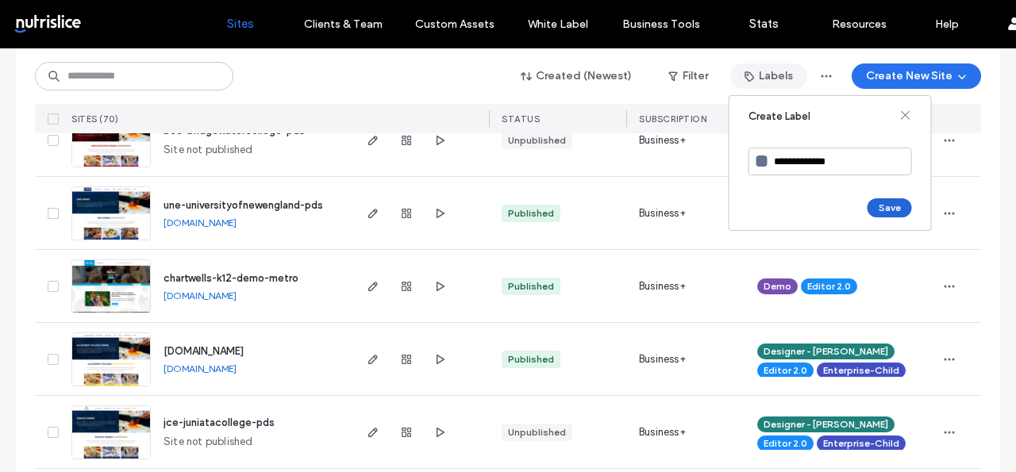
type input "**********"
click at [883, 215] on button "Save" at bounding box center [890, 208] width 44 height 19
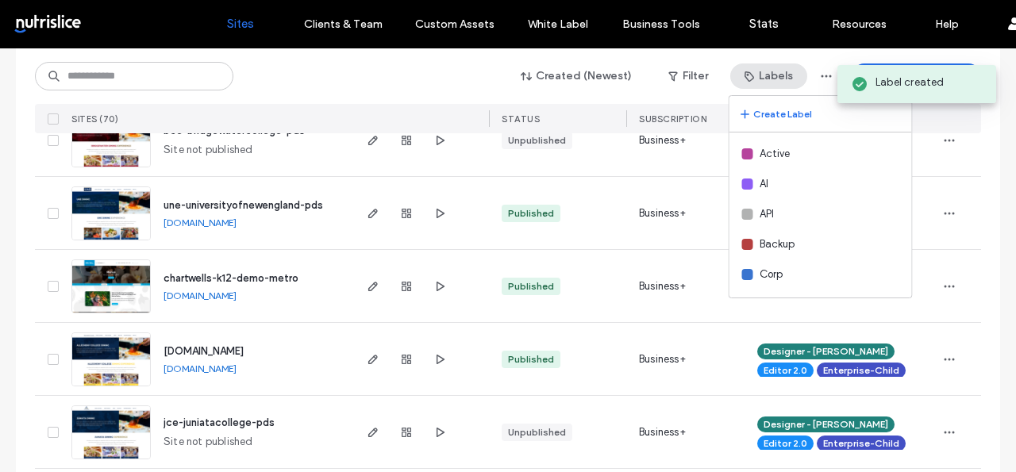
click at [766, 71] on button "Labels" at bounding box center [769, 76] width 77 height 25
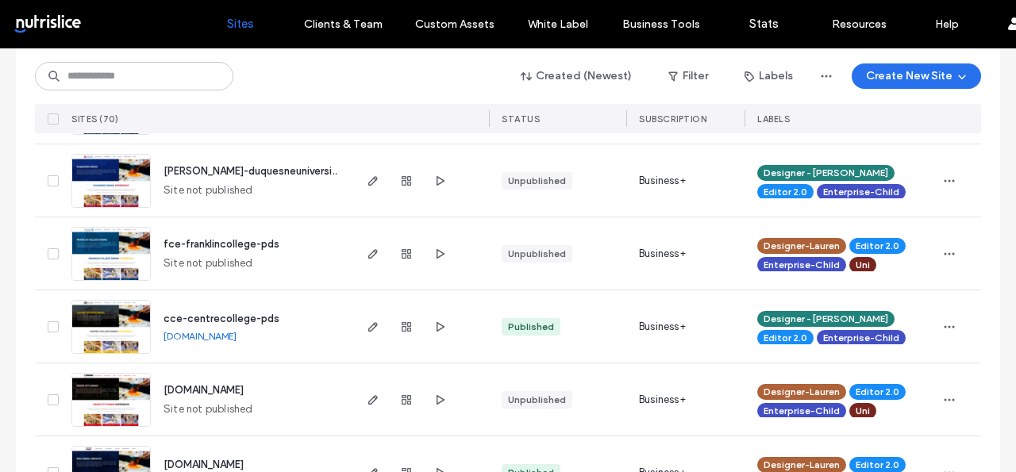
scroll to position [1270, 0]
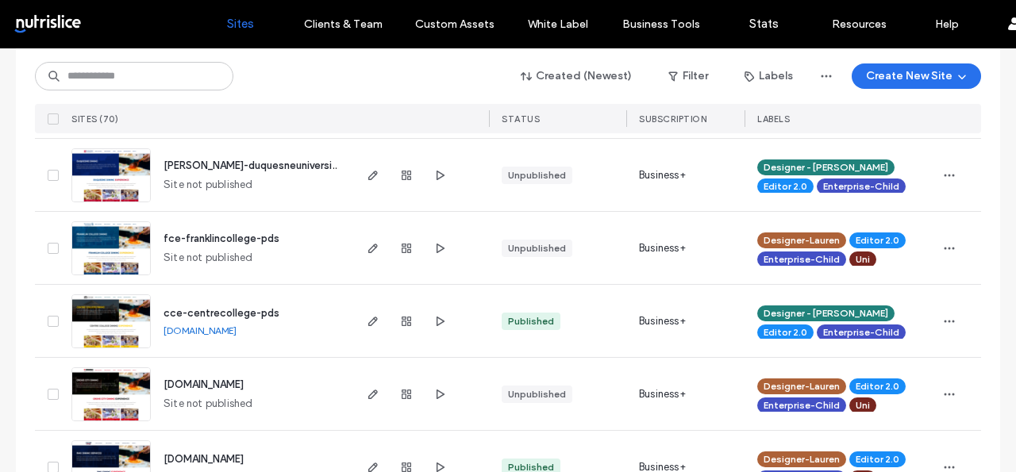
click at [50, 322] on icon at bounding box center [53, 321] width 6 height 5
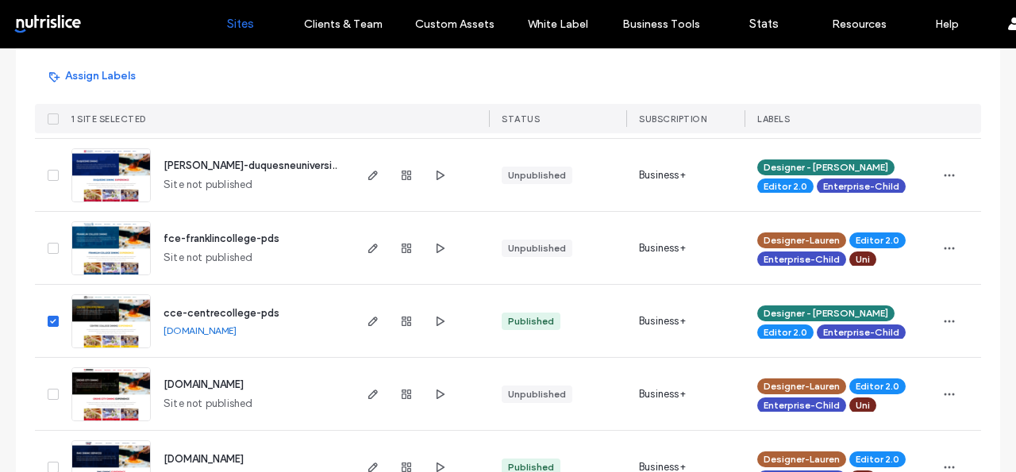
click at [48, 249] on span at bounding box center [53, 248] width 11 height 11
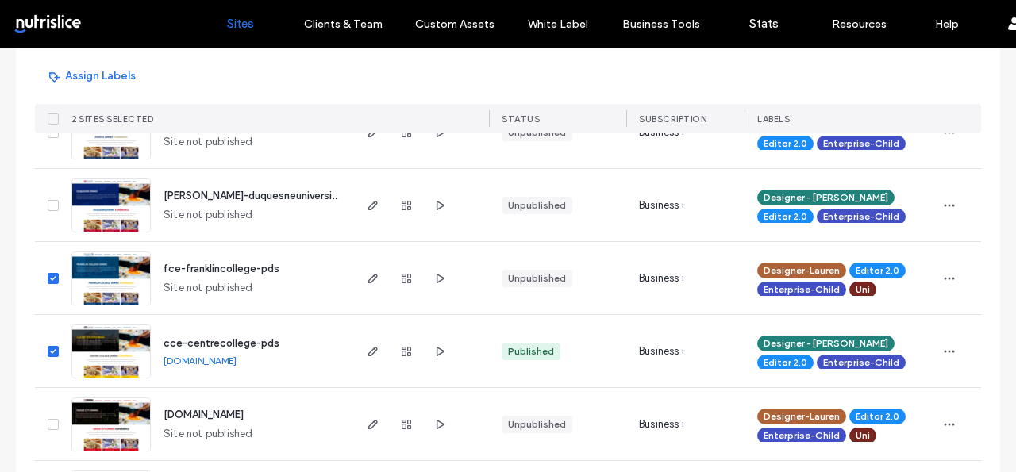
scroll to position [1233, 0]
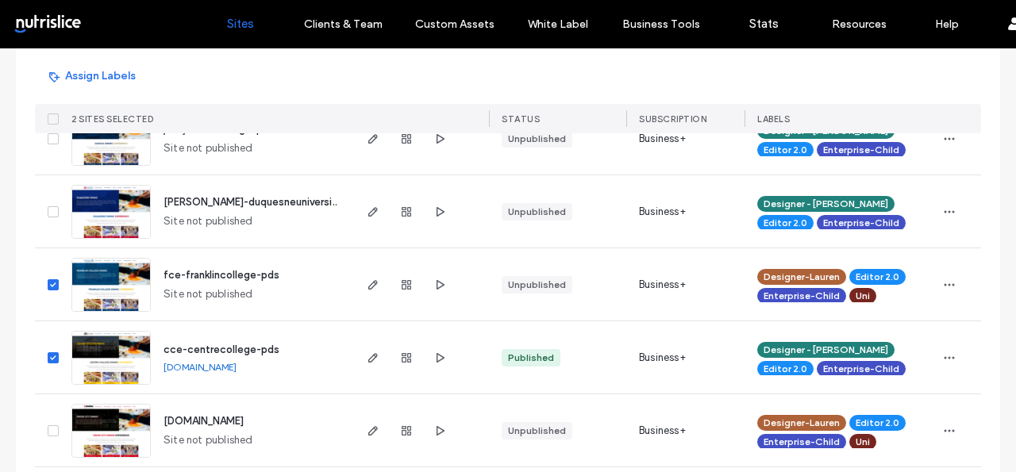
click at [50, 211] on icon at bounding box center [53, 212] width 6 height 5
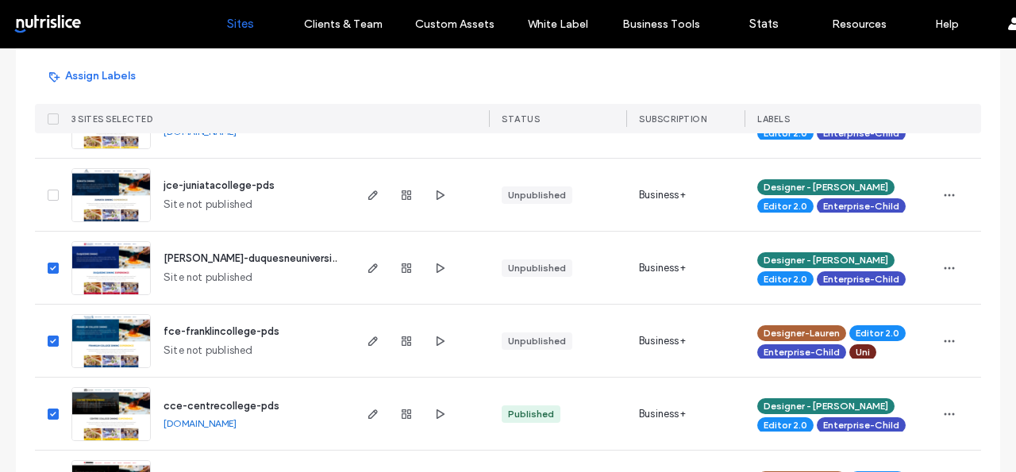
scroll to position [1174, 0]
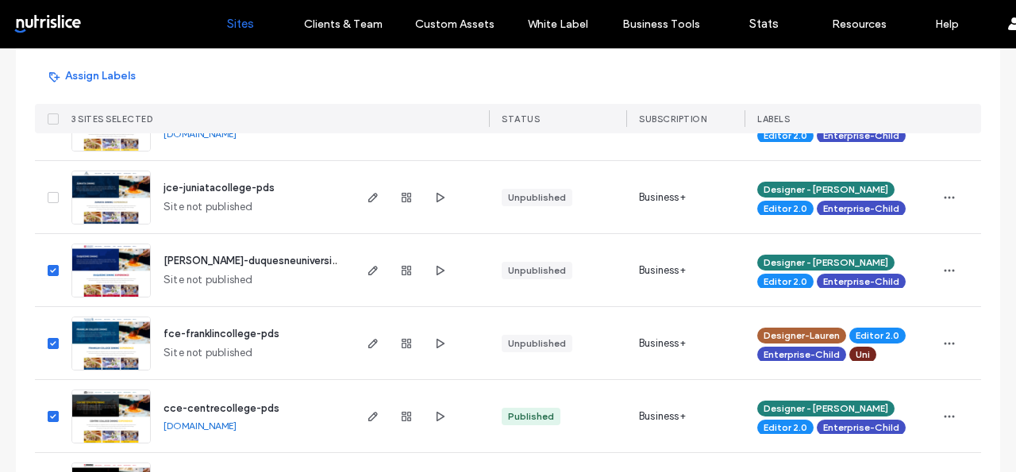
click at [50, 195] on icon at bounding box center [53, 197] width 6 height 5
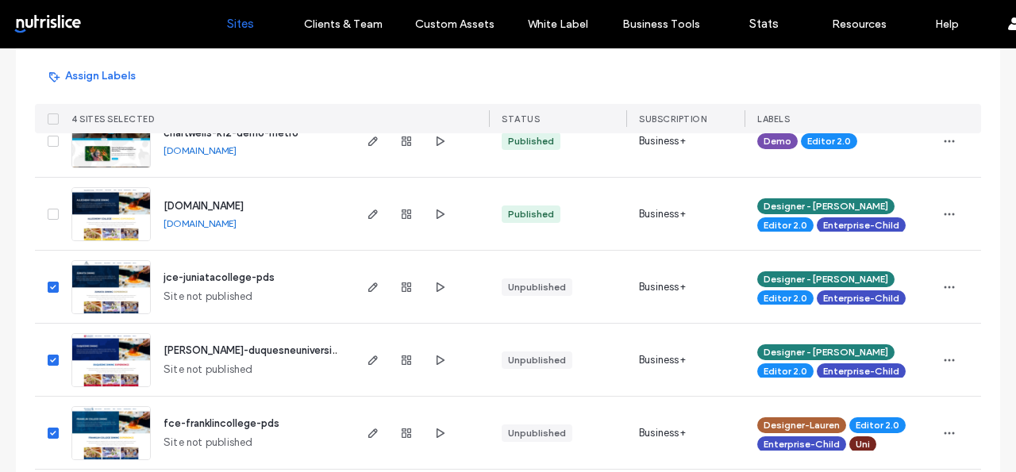
scroll to position [1085, 0]
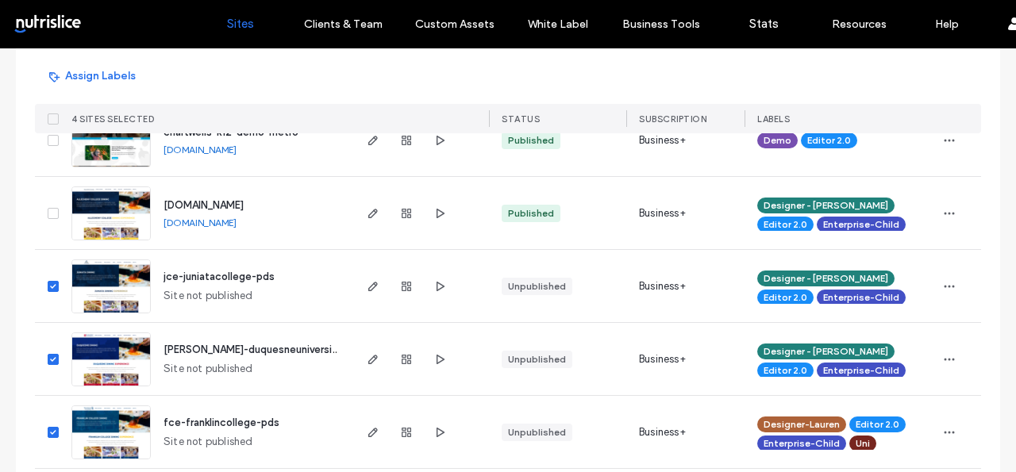
click at [50, 211] on icon at bounding box center [53, 213] width 6 height 5
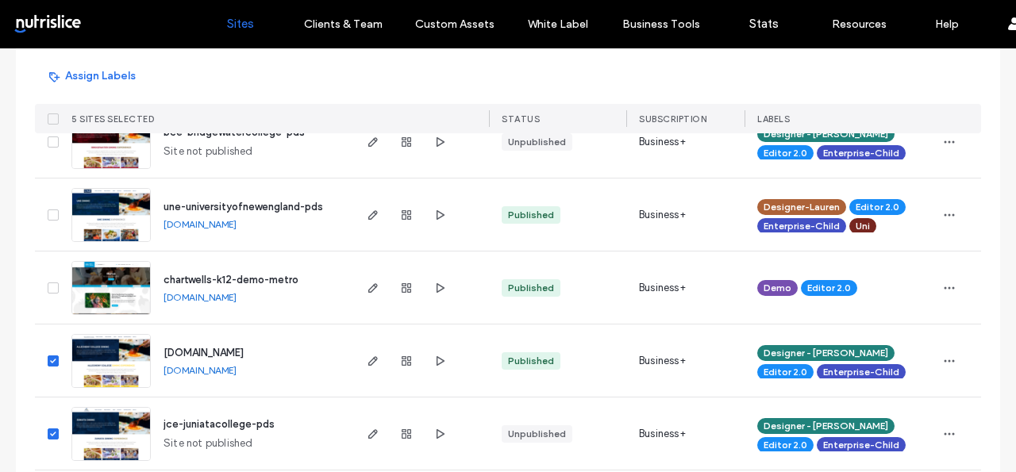
scroll to position [932, 0]
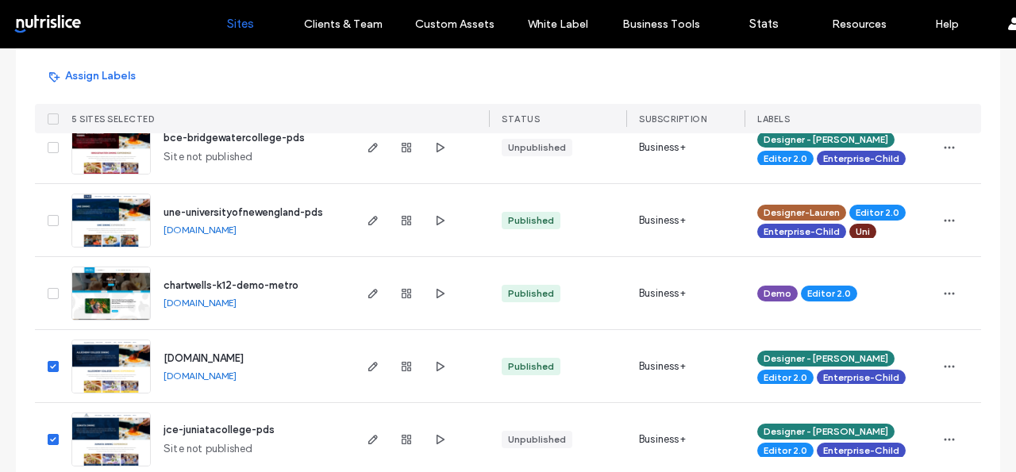
click at [50, 222] on icon at bounding box center [53, 220] width 6 height 5
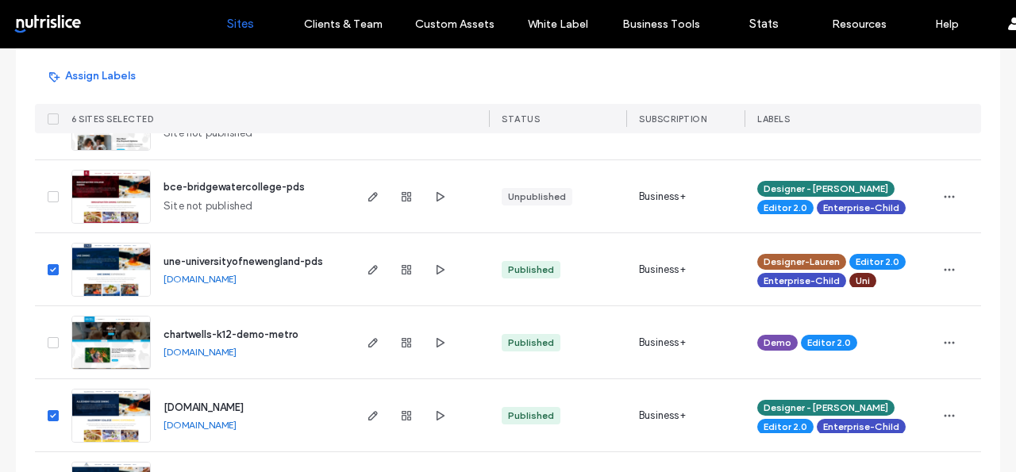
scroll to position [878, 0]
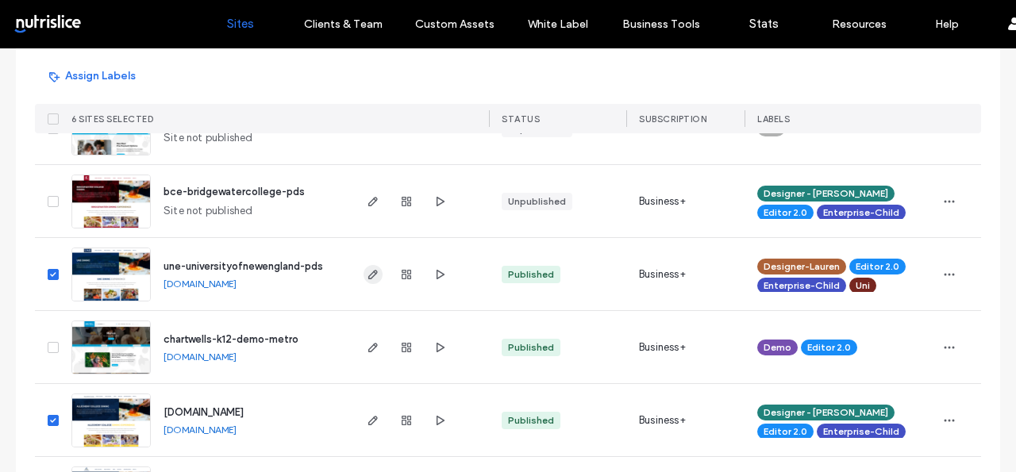
click at [367, 270] on icon "button" at bounding box center [373, 274] width 13 height 13
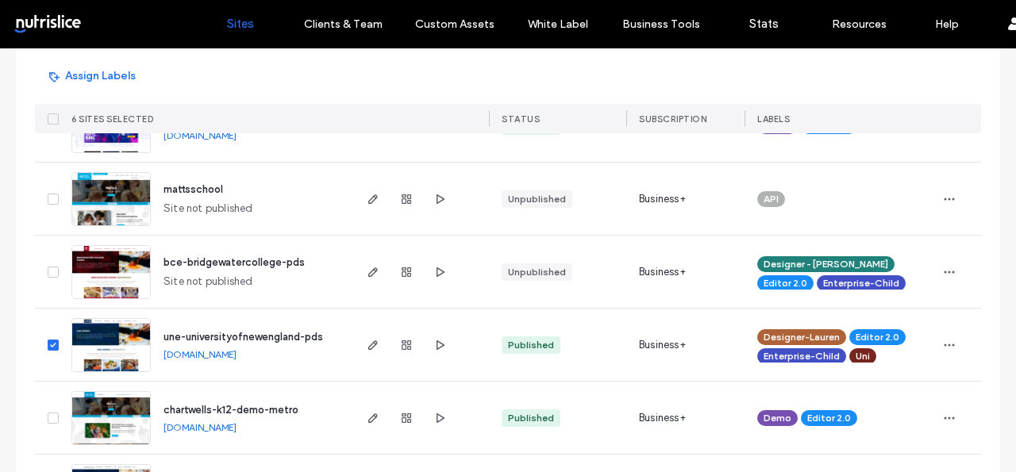
scroll to position [801, 0]
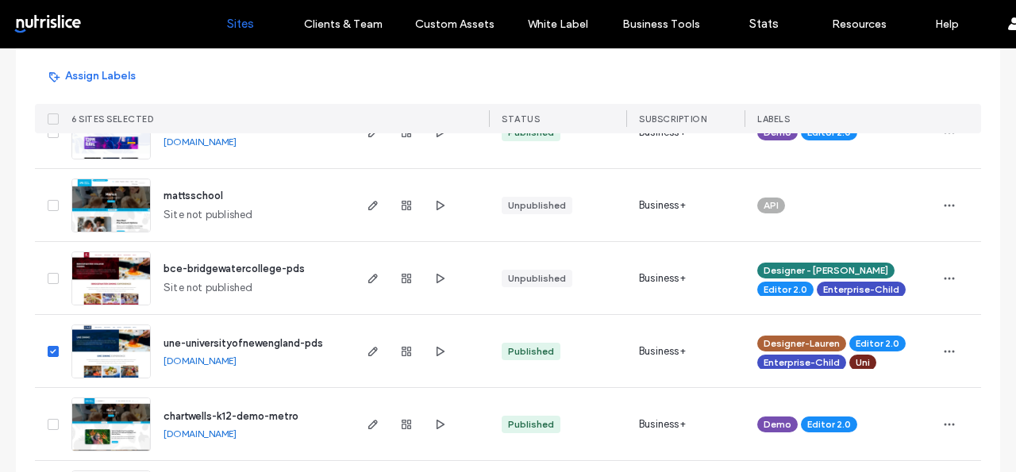
click at [50, 276] on icon at bounding box center [53, 278] width 6 height 5
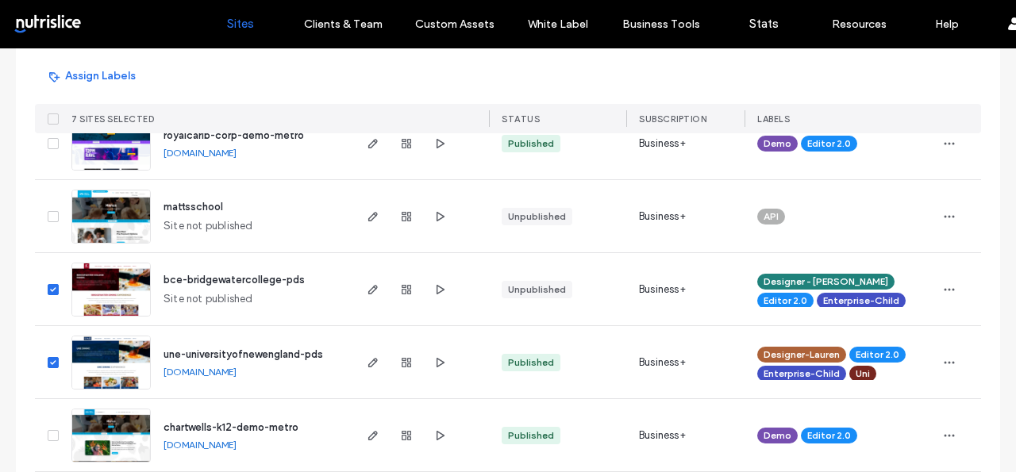
scroll to position [637, 0]
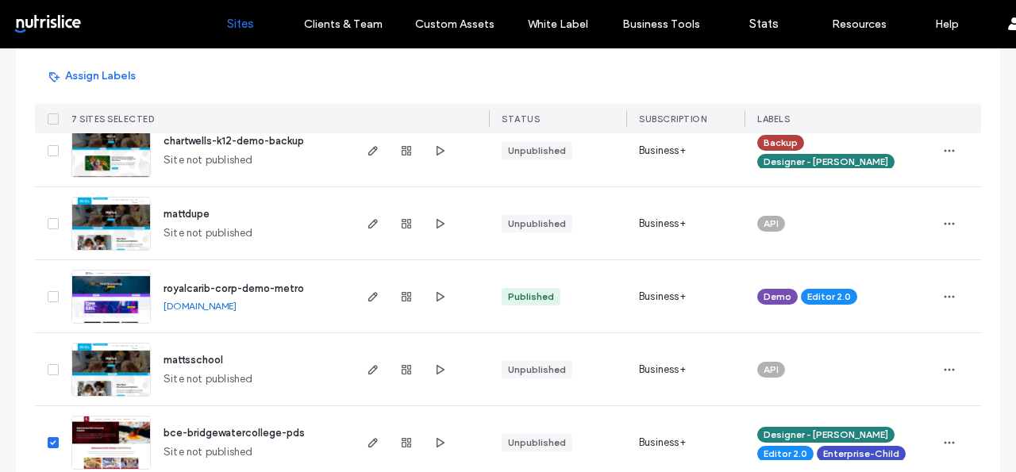
click at [118, 274] on img at bounding box center [111, 325] width 78 height 108
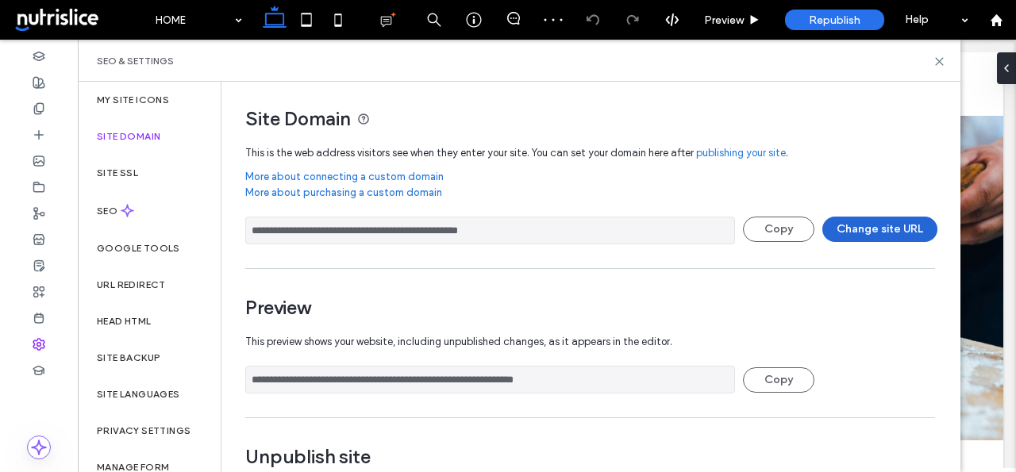
click at [863, 237] on button "Change site URL" at bounding box center [880, 229] width 115 height 25
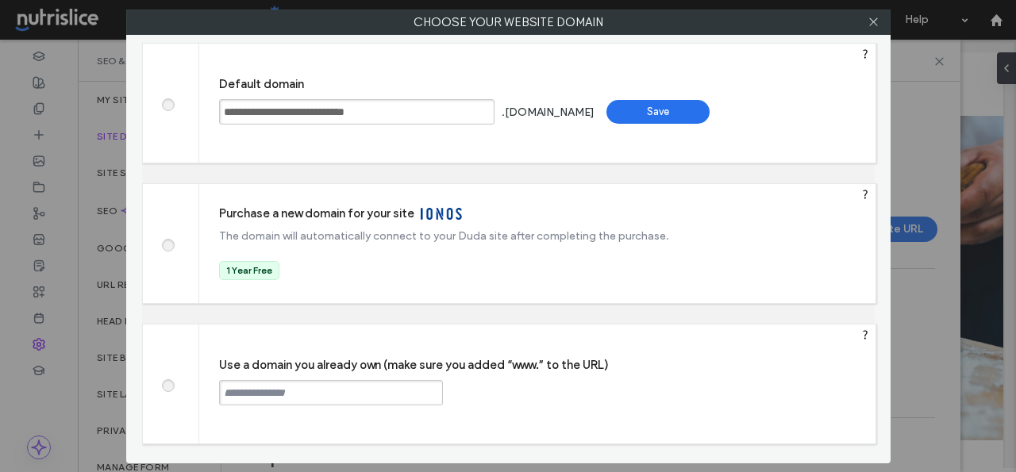
click at [422, 124] on input "**********" at bounding box center [357, 111] width 276 height 25
paste input "text"
type input "**********"
click at [677, 113] on div "Save" at bounding box center [658, 112] width 103 height 24
click at [310, 407] on div "Use a domain you already own (make sure you added “www.” to the URL) Continue" at bounding box center [537, 384] width 677 height 119
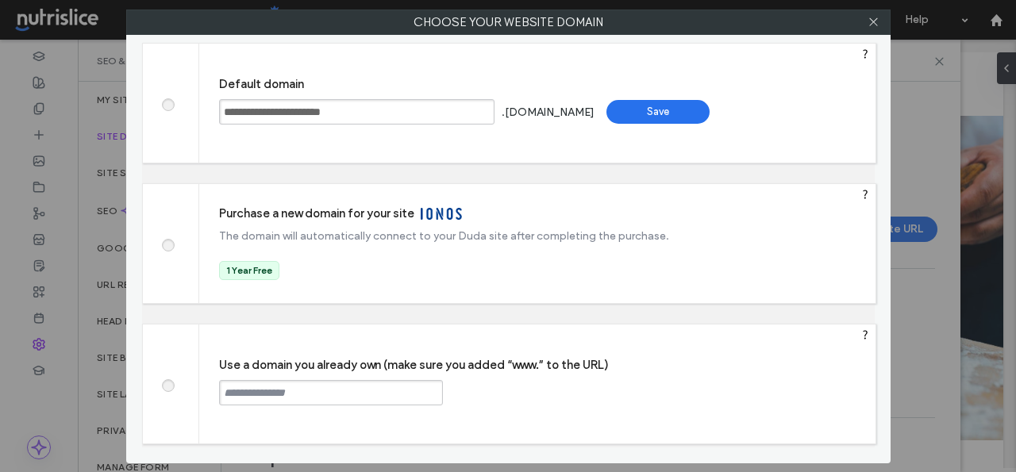
click at [300, 397] on input "text" at bounding box center [331, 392] width 224 height 25
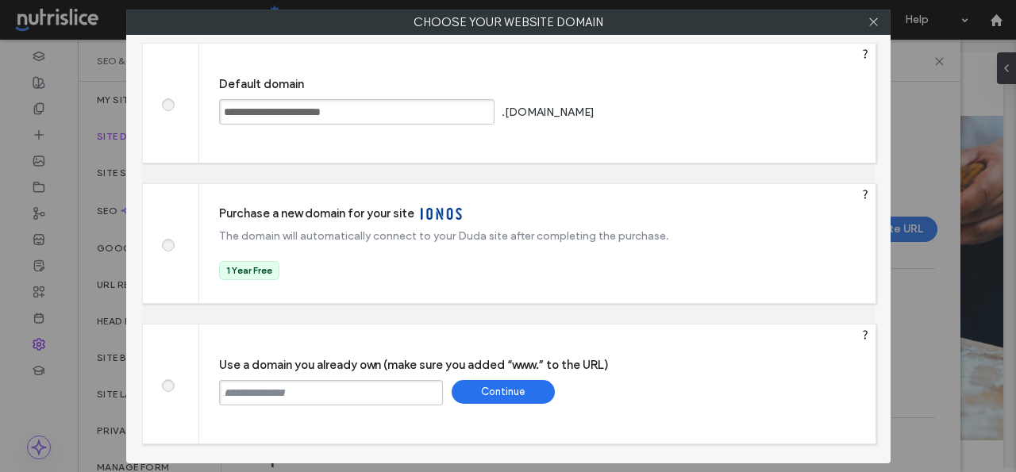
paste input "**********"
type input "**********"
click at [516, 399] on div "Continue" at bounding box center [503, 392] width 103 height 24
type input "**********"
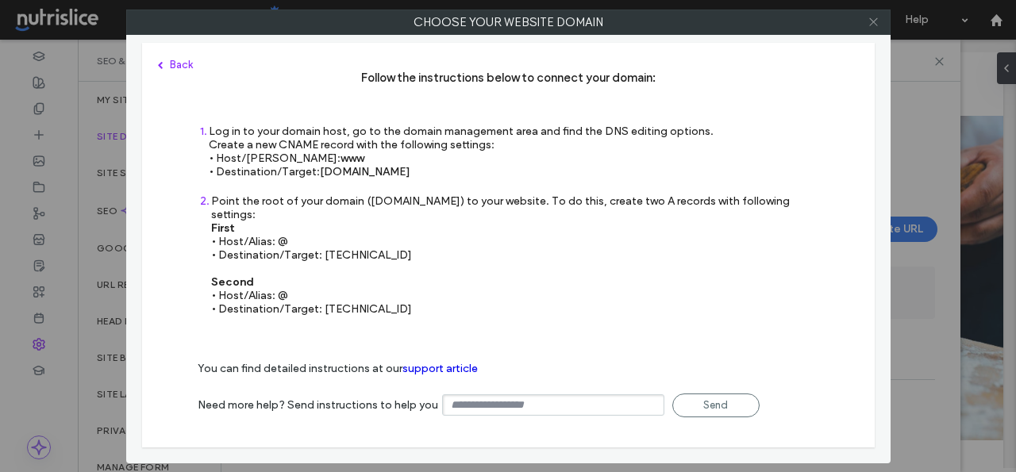
click at [873, 24] on icon at bounding box center [874, 22] width 12 height 12
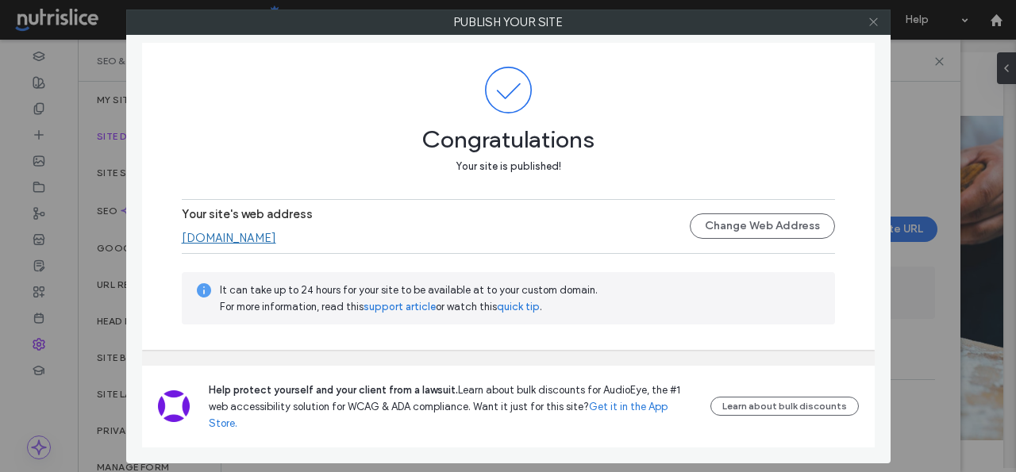
click at [871, 16] on icon at bounding box center [874, 22] width 12 height 12
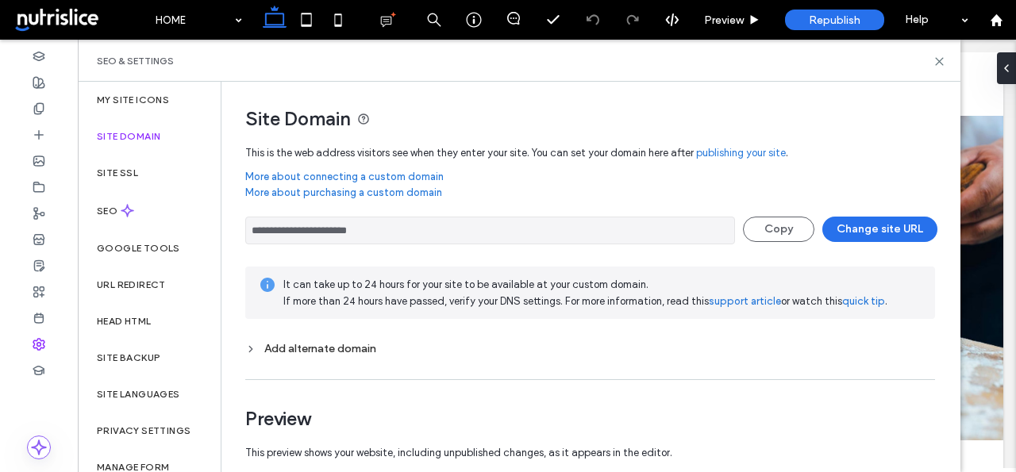
click at [118, 142] on div "Site Domain" at bounding box center [149, 136] width 143 height 37
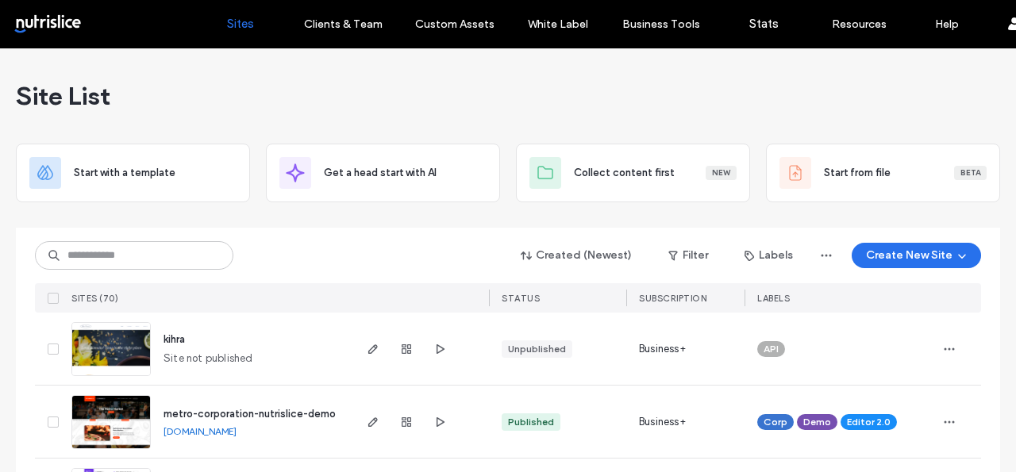
click at [272, 215] on div at bounding box center [508, 221] width 985 height 13
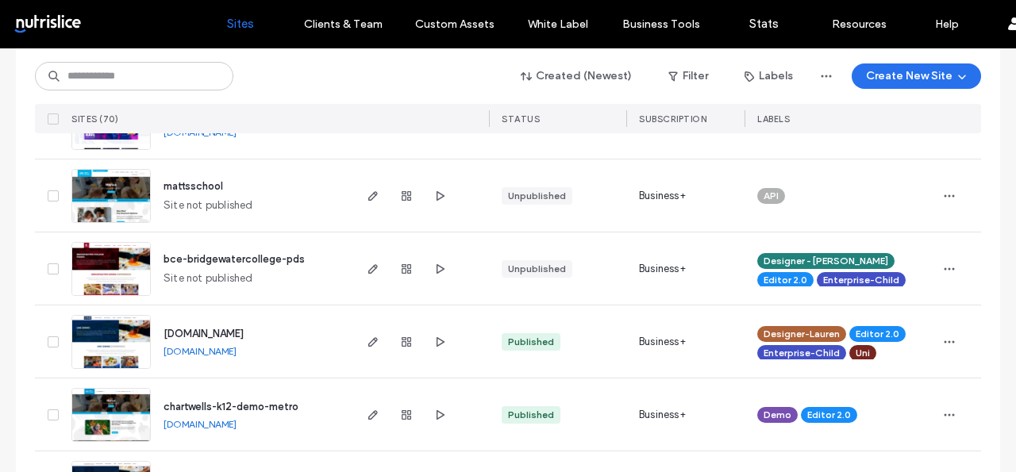
scroll to position [830, 0]
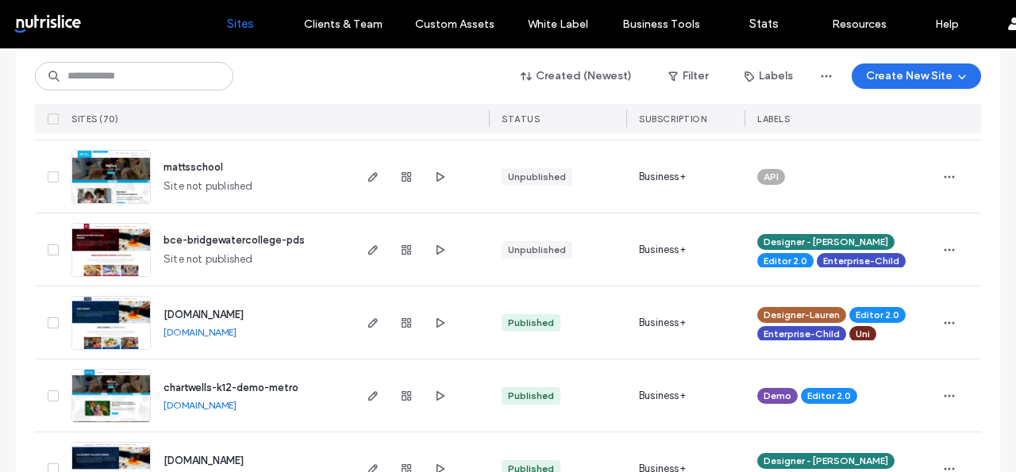
click at [48, 245] on span at bounding box center [53, 250] width 11 height 11
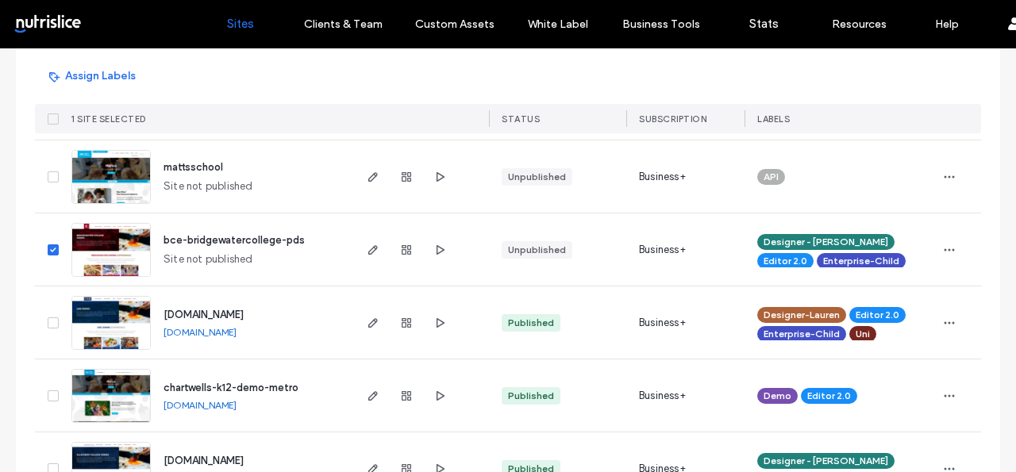
click at [50, 323] on icon at bounding box center [53, 323] width 6 height 5
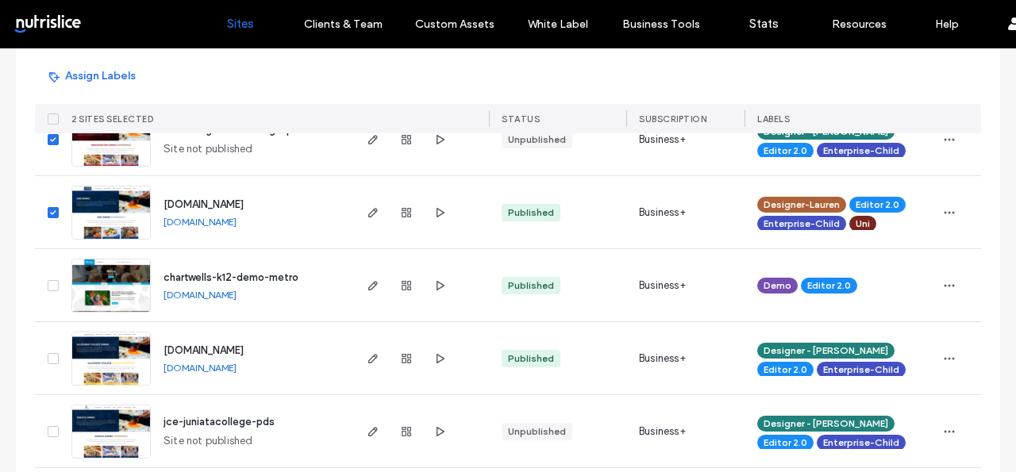
scroll to position [943, 0]
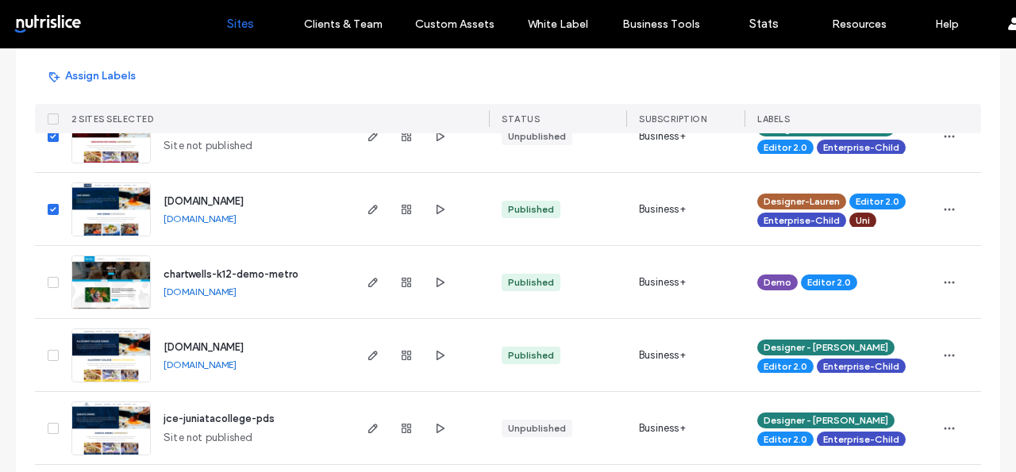
click at [50, 353] on icon at bounding box center [53, 355] width 6 height 5
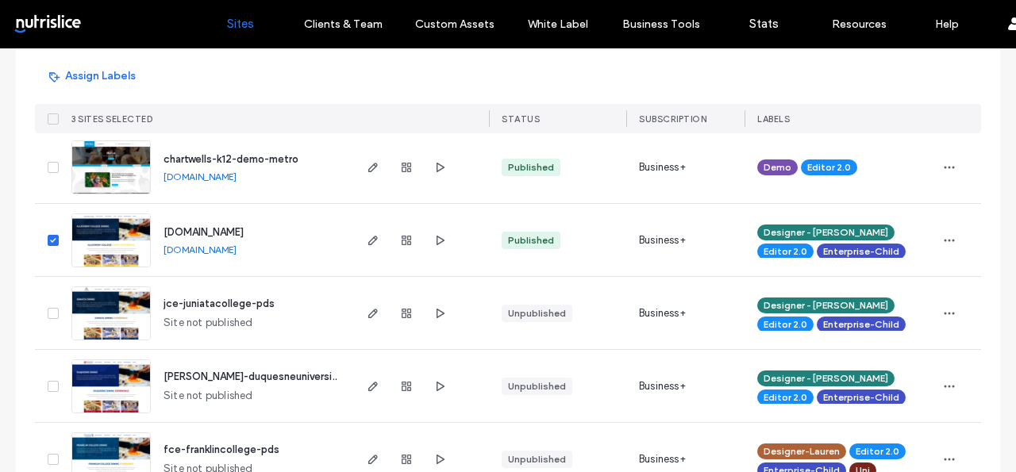
scroll to position [1063, 0]
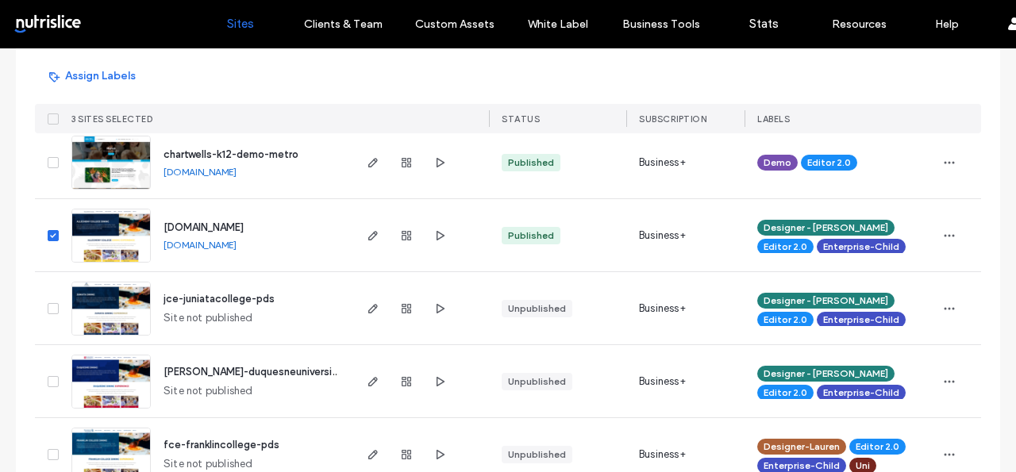
click at [50, 303] on span at bounding box center [53, 308] width 11 height 11
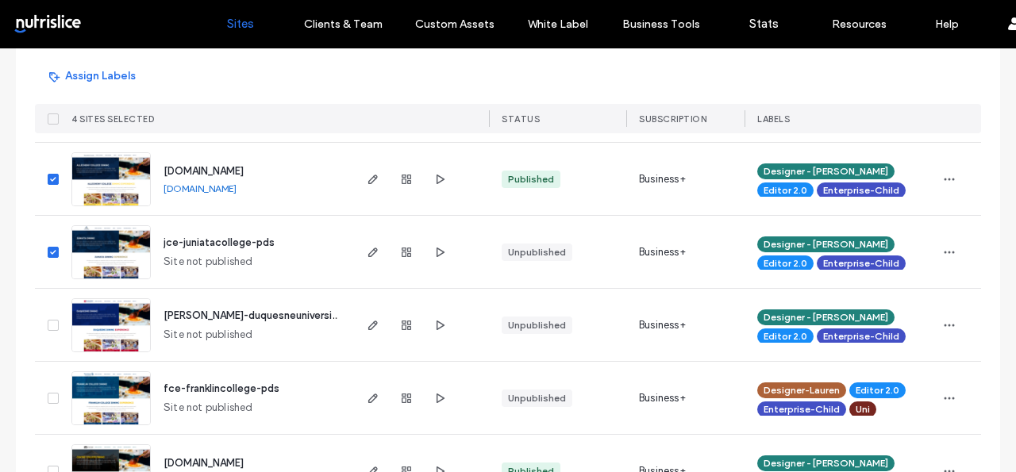
scroll to position [1139, 0]
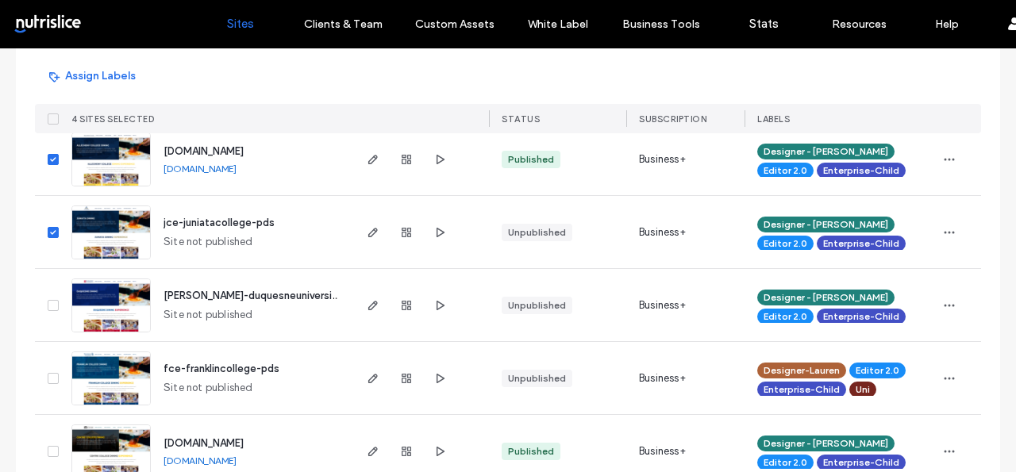
click at [50, 306] on icon at bounding box center [53, 305] width 6 height 5
click at [48, 375] on span at bounding box center [53, 378] width 11 height 11
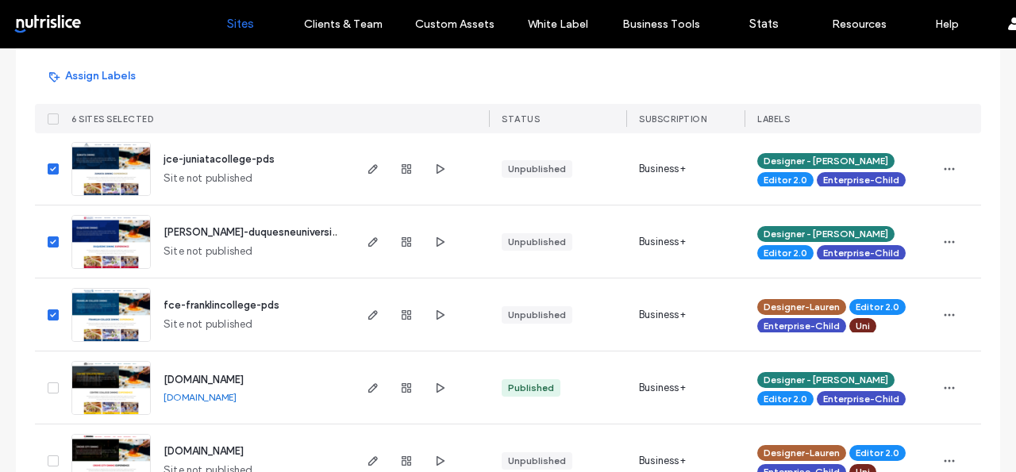
scroll to position [1233, 0]
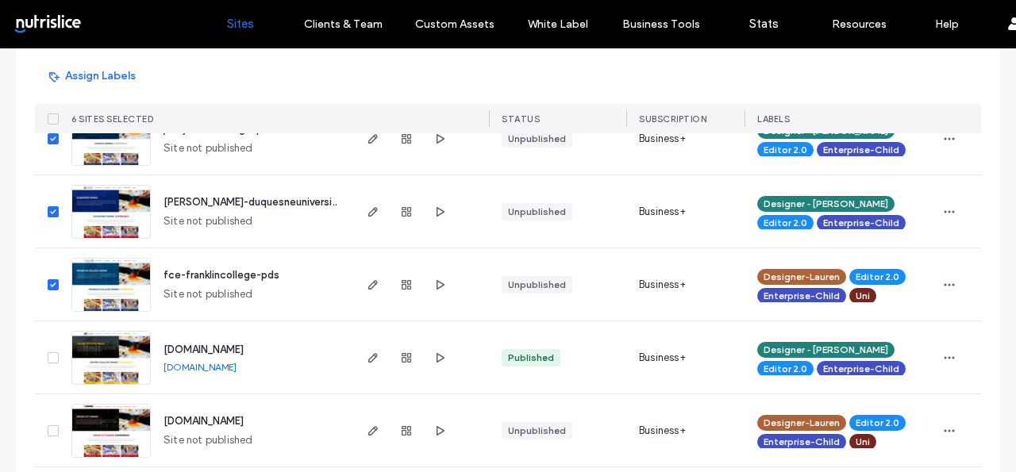
click at [50, 358] on icon at bounding box center [53, 358] width 6 height 5
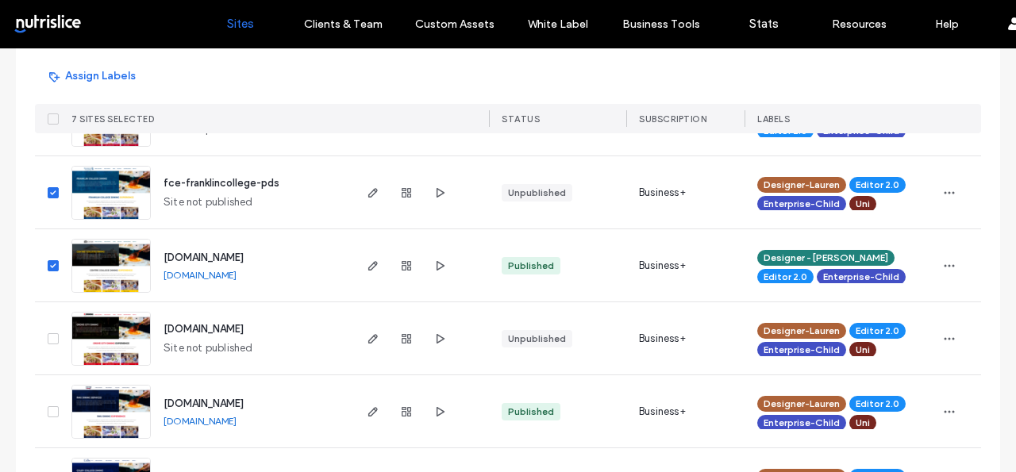
scroll to position [1335, 0]
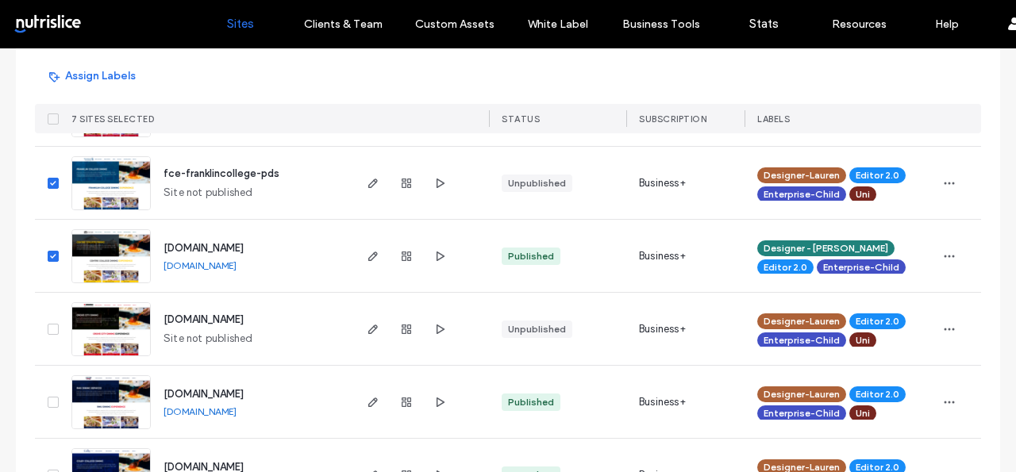
click at [48, 331] on span at bounding box center [53, 329] width 11 height 11
click at [50, 402] on icon at bounding box center [53, 402] width 6 height 5
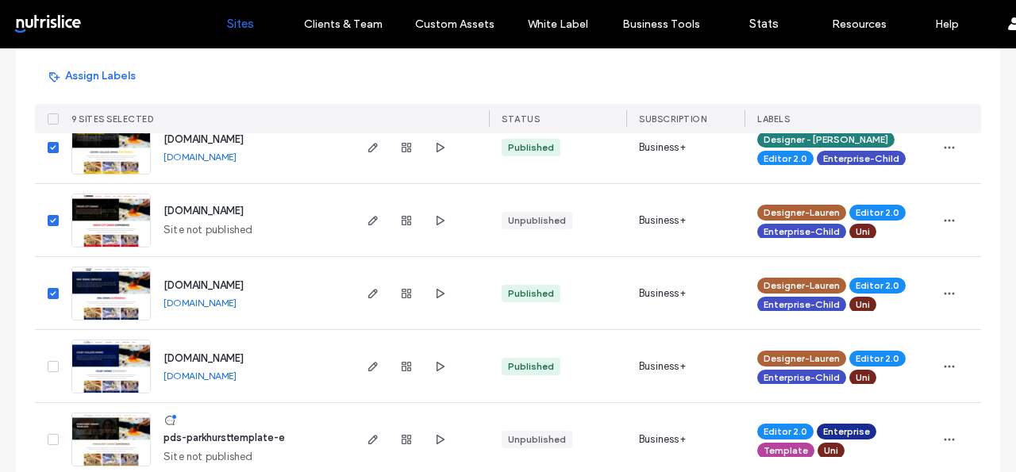
scroll to position [1447, 0]
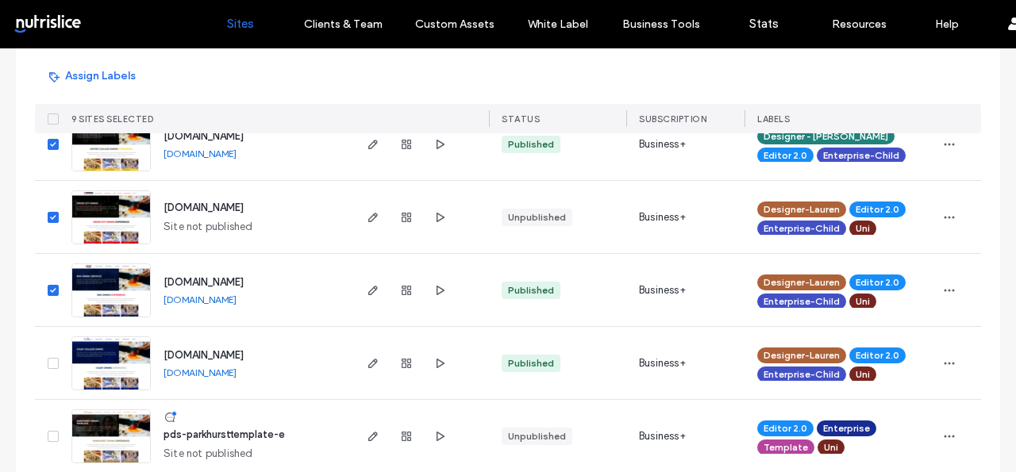
click at [50, 364] on icon at bounding box center [53, 363] width 6 height 5
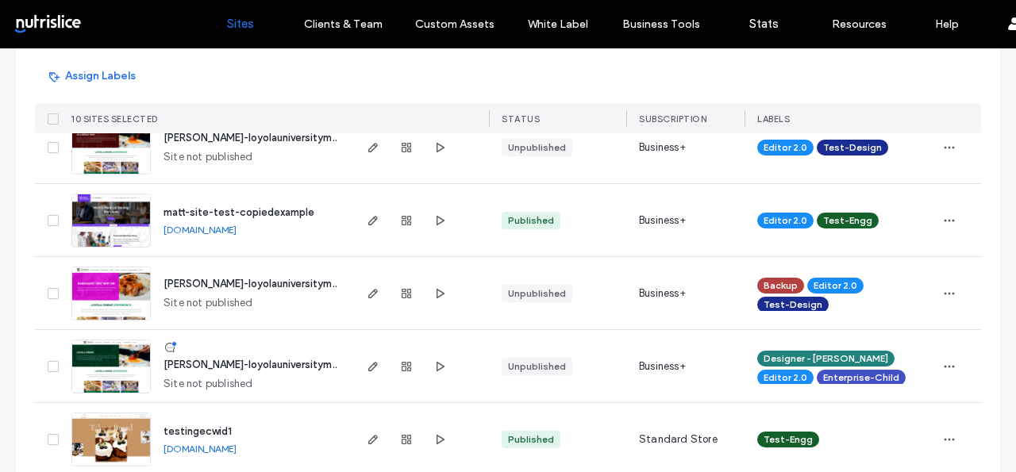
scroll to position [3126, 0]
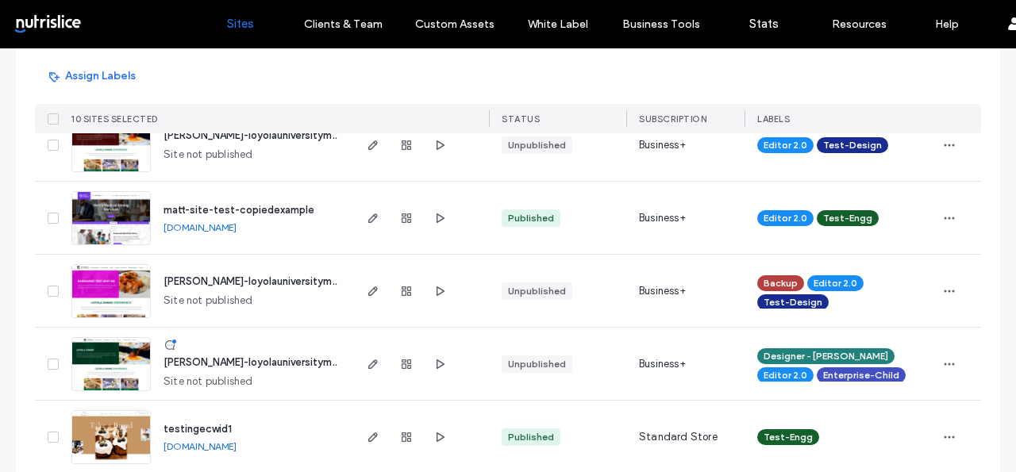
click at [50, 363] on icon at bounding box center [53, 364] width 6 height 5
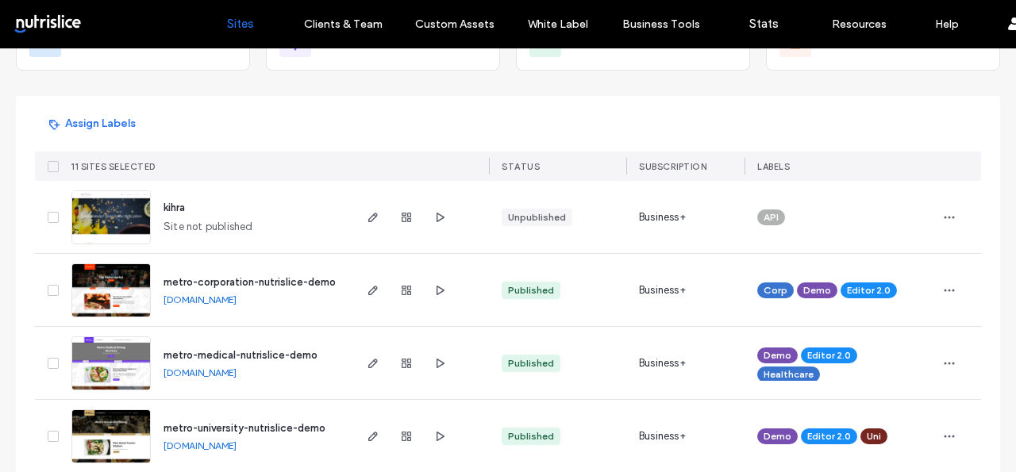
scroll to position [0, 0]
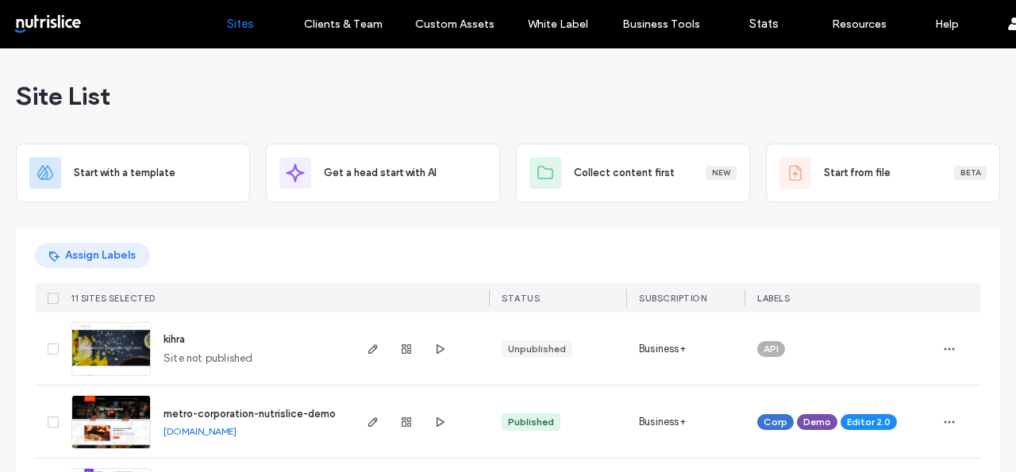
click at [78, 259] on button "Assign Labels" at bounding box center [92, 255] width 115 height 25
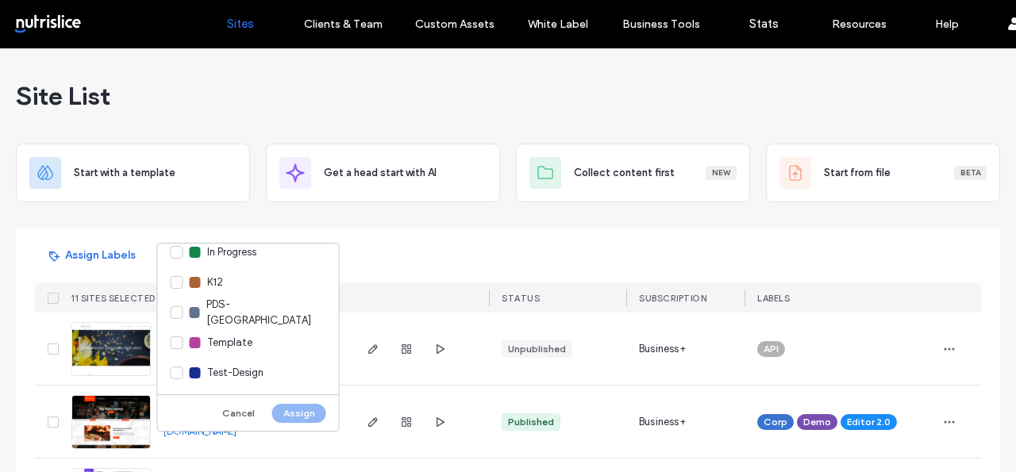
scroll to position [376, 0]
click at [171, 313] on div "PDS-[GEOGRAPHIC_DATA]" at bounding box center [248, 312] width 181 height 30
click at [301, 418] on button "Assign" at bounding box center [299, 413] width 54 height 19
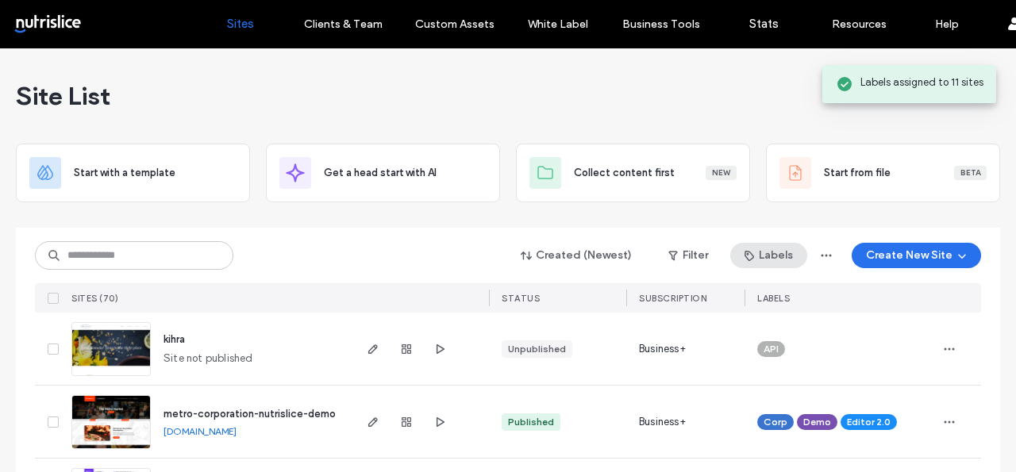
click at [773, 248] on button "Labels" at bounding box center [769, 255] width 77 height 25
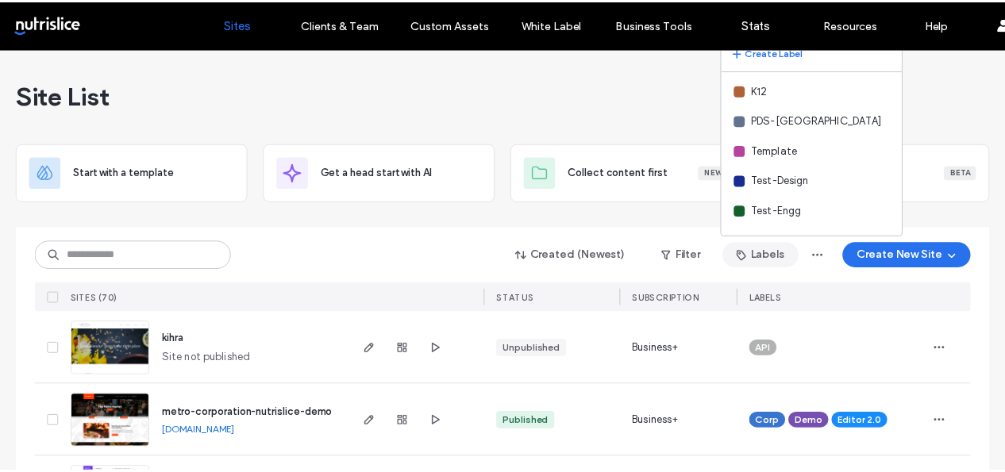
scroll to position [393, 0]
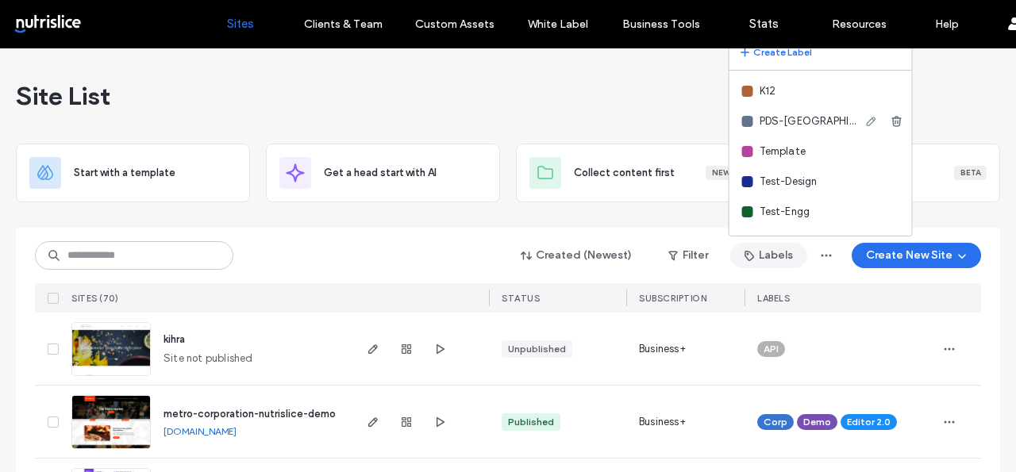
click at [763, 125] on span "PDS-[GEOGRAPHIC_DATA]" at bounding box center [809, 122] width 99 height 16
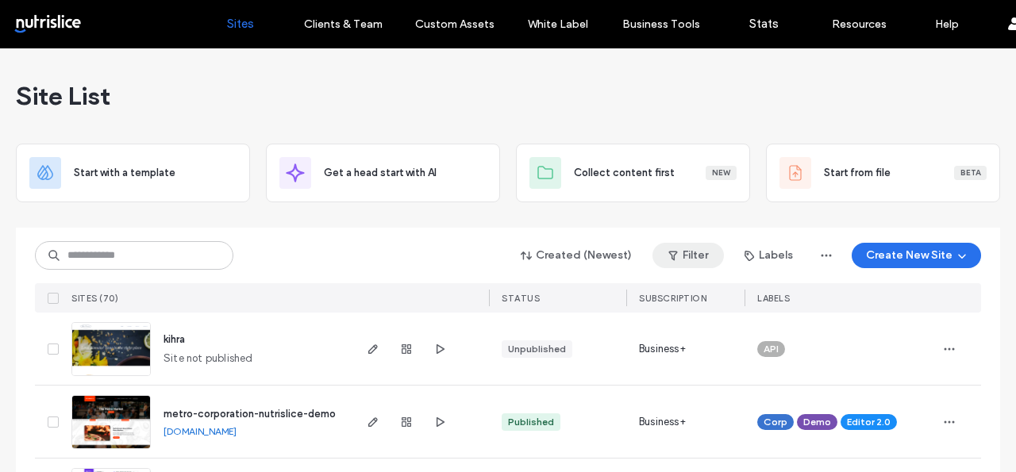
click at [682, 258] on button "Filter" at bounding box center [688, 255] width 71 height 25
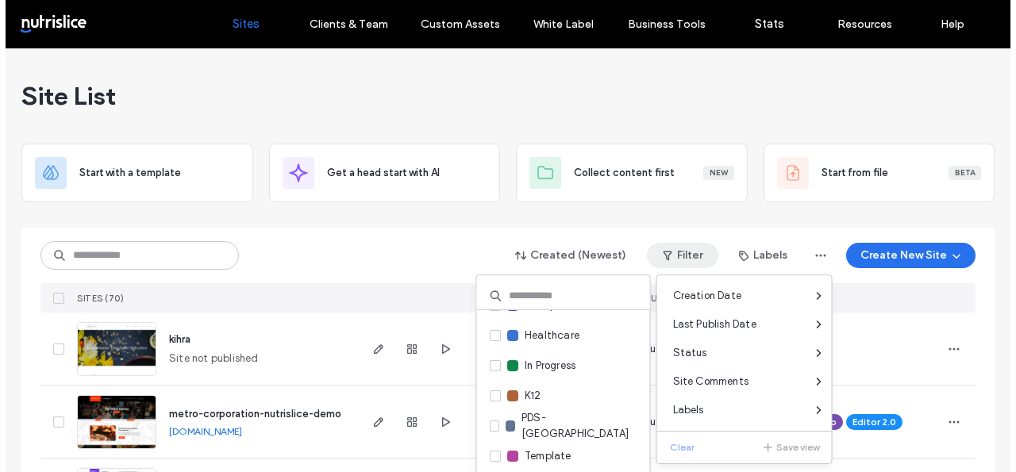
scroll to position [344, 0]
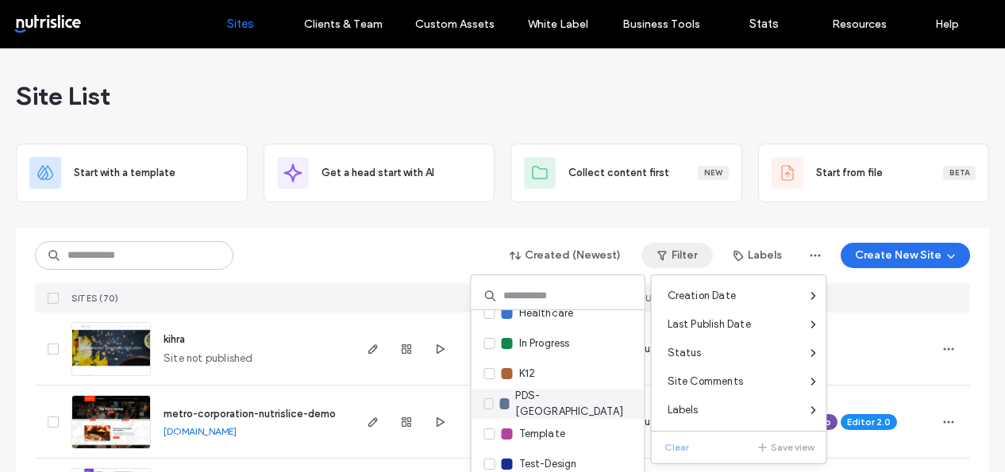
click at [536, 400] on span "PDS-[GEOGRAPHIC_DATA]" at bounding box center [570, 404] width 110 height 32
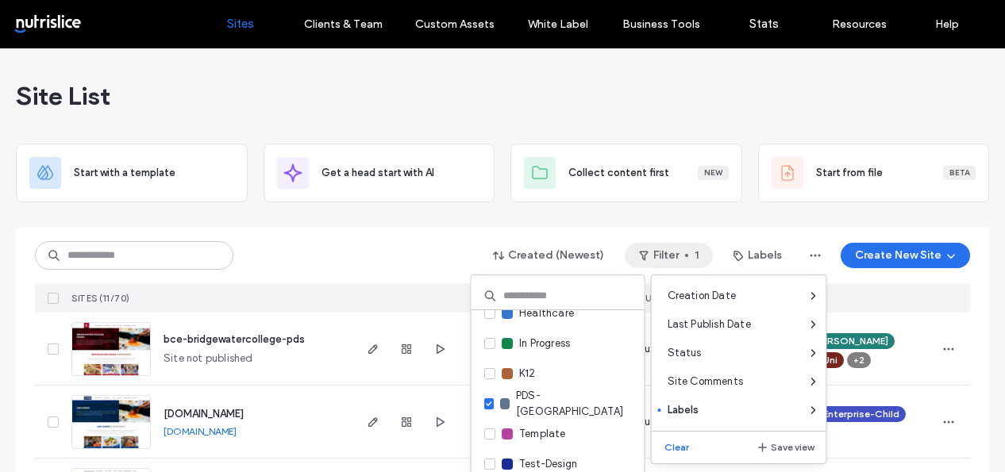
click at [355, 233] on div "Created (Newest) Filter 1 Labels Create New Site SITES (11/70) STATUS SUBSCRIPT…" at bounding box center [502, 270] width 935 height 85
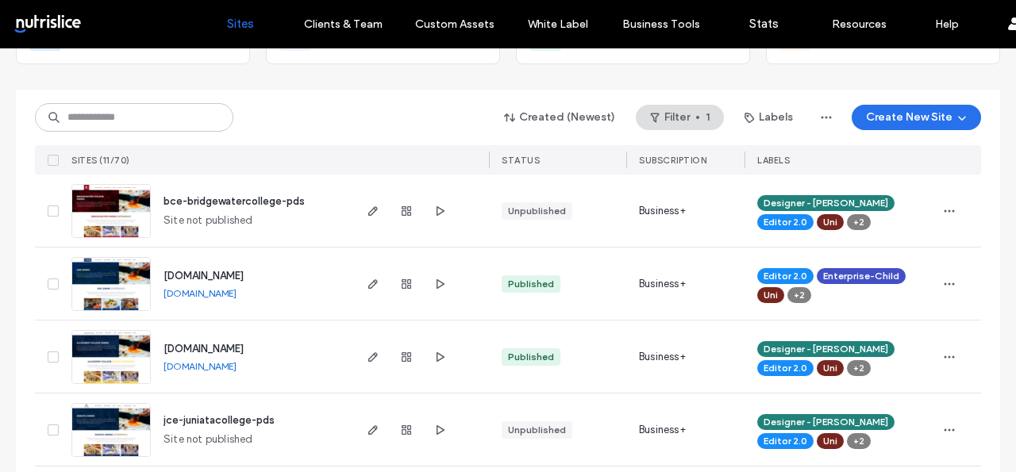
scroll to position [132, 0]
